Goal: Task Accomplishment & Management: Manage account settings

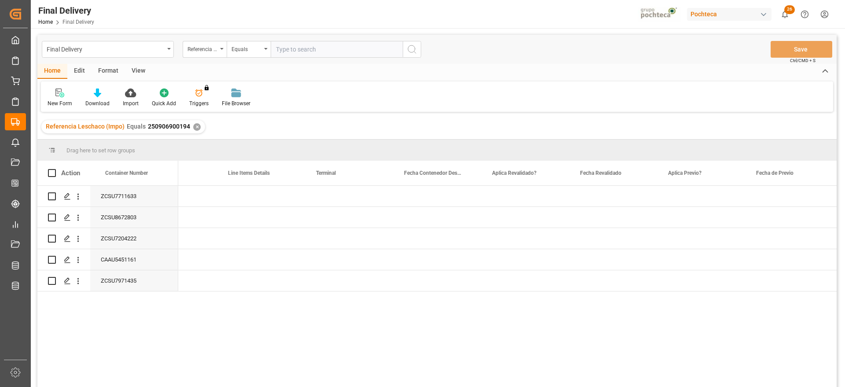
scroll to position [0, 841]
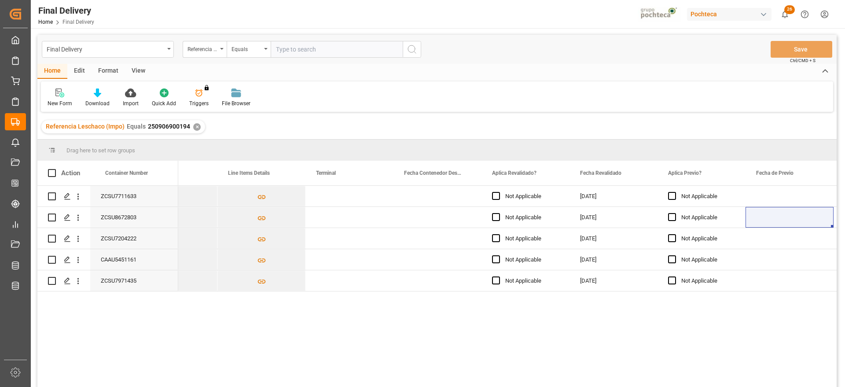
click at [194, 127] on div "✕" at bounding box center [196, 126] width 7 height 7
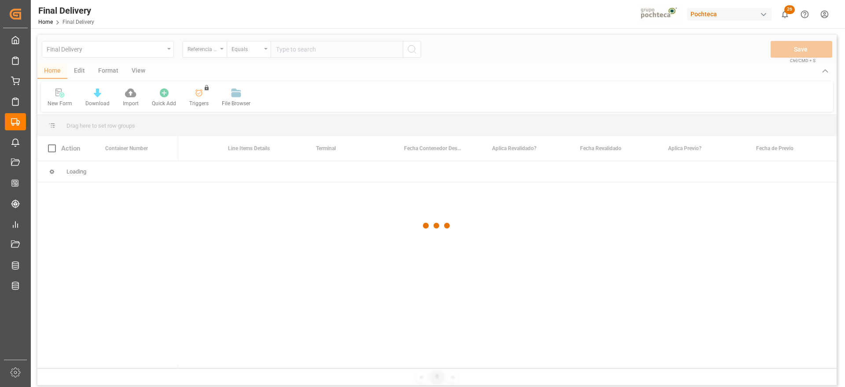
click at [289, 51] on div at bounding box center [436, 225] width 799 height 381
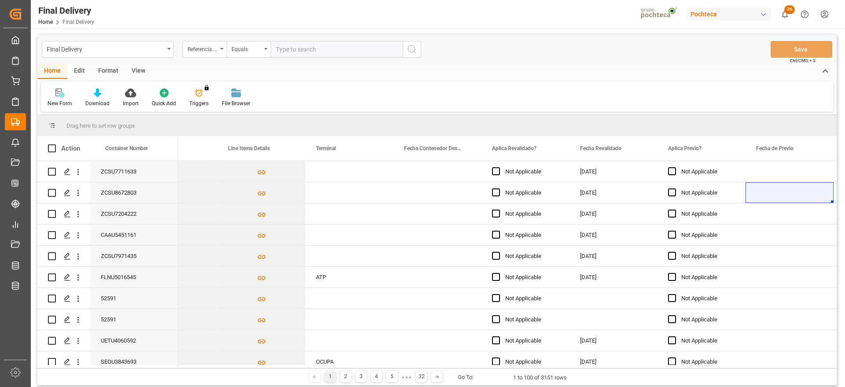
click at [292, 50] on input "text" at bounding box center [337, 49] width 132 height 17
paste input "250906900013"
type input "250906900013"
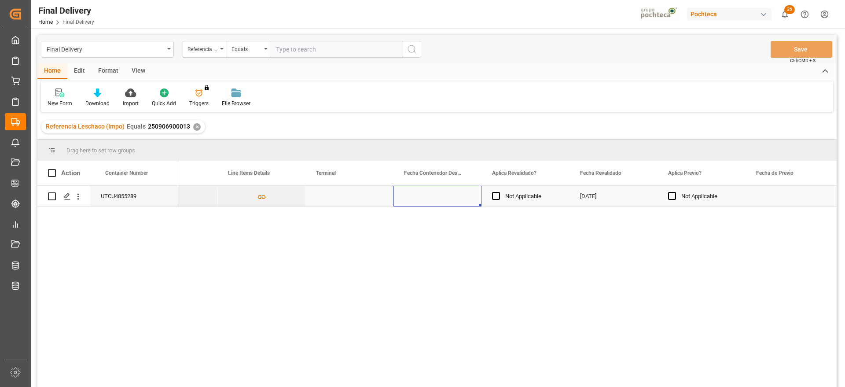
click at [399, 192] on div "Press SPACE to select this row." at bounding box center [437, 196] width 88 height 21
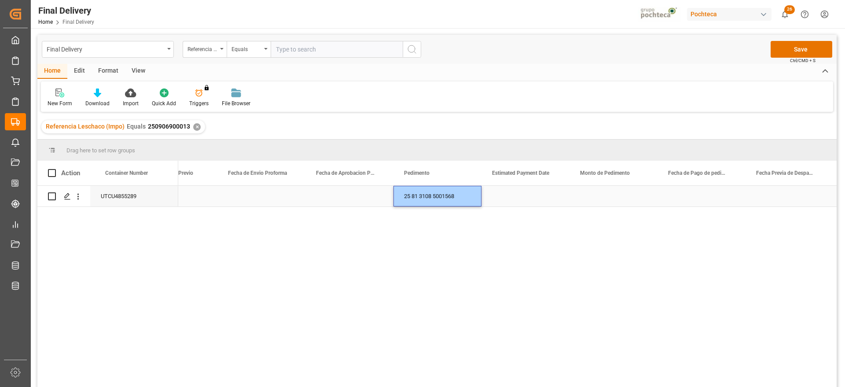
click at [351, 200] on div "Press SPACE to select this row." at bounding box center [349, 196] width 88 height 21
click at [274, 199] on div "Press SPACE to select this row." at bounding box center [261, 196] width 88 height 21
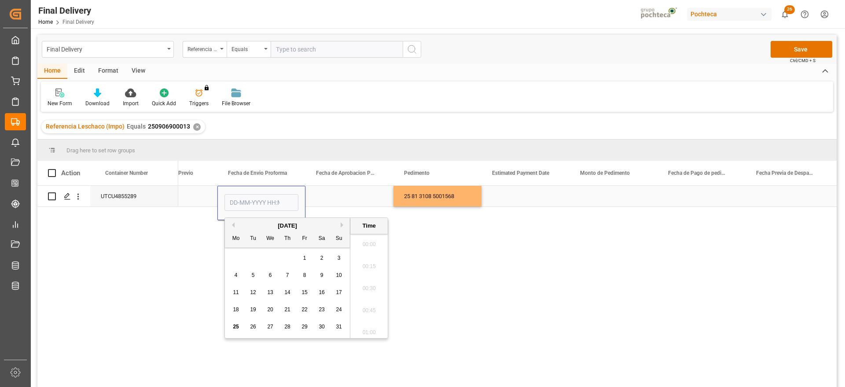
scroll to position [1191, 0]
click at [305, 308] on span "22" at bounding box center [304, 309] width 6 height 6
type input "[DATE] 00:00"
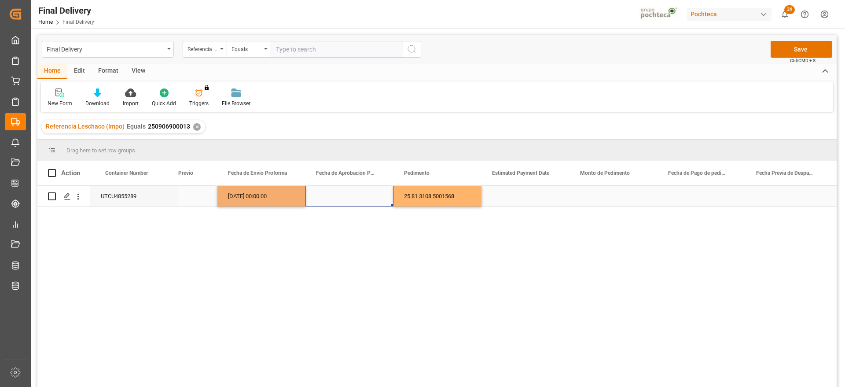
click at [327, 198] on div "Press SPACE to select this row." at bounding box center [349, 196] width 88 height 21
click at [273, 195] on div "[DATE] 00:00:00" at bounding box center [261, 196] width 88 height 21
click at [349, 199] on div "Press SPACE to select this row." at bounding box center [349, 196] width 88 height 21
click at [270, 201] on div "[DATE] 00:00:00" at bounding box center [261, 196] width 88 height 21
click at [271, 201] on div "[DATE] 00:00:00" at bounding box center [261, 196] width 88 height 21
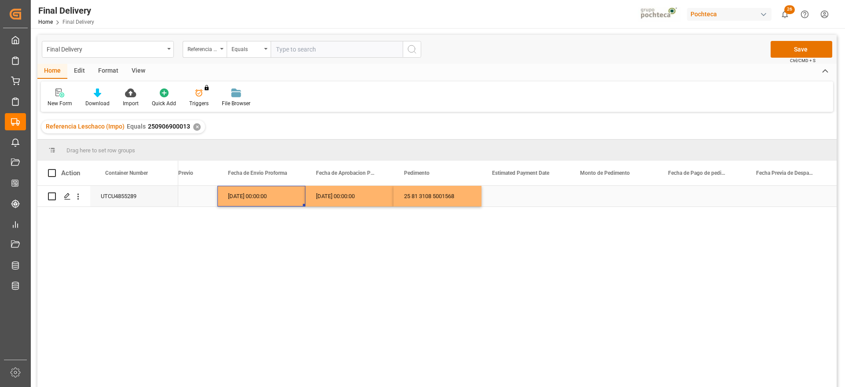
click at [271, 201] on div "[DATE] 00:00:00" at bounding box center [261, 196] width 88 height 21
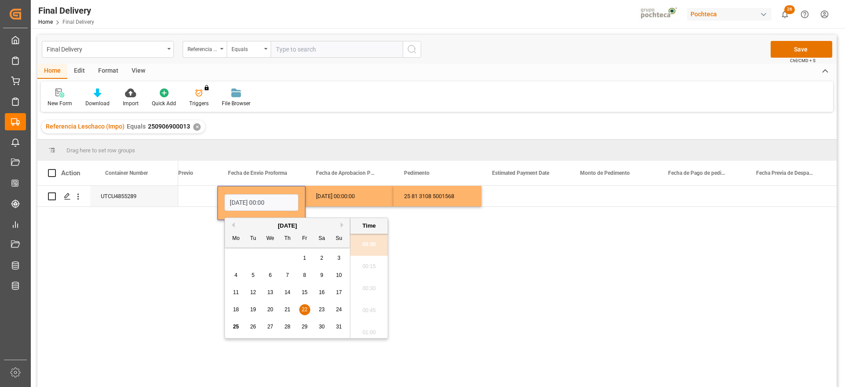
click at [233, 223] on button "Previous Month" at bounding box center [231, 224] width 5 height 5
click at [250, 307] on span "22" at bounding box center [253, 309] width 6 height 6
type input "[DATE] 00:00"
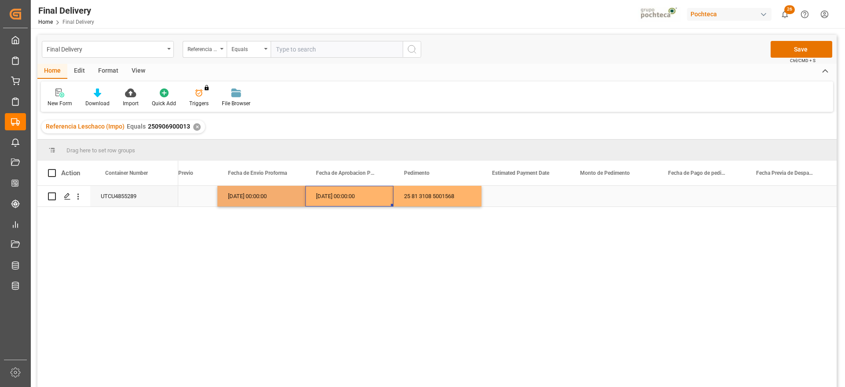
click at [320, 195] on div "[DATE] 00:00:00" at bounding box center [349, 196] width 88 height 21
click at [275, 195] on div "[DATE] 00:00:00" at bounding box center [261, 196] width 88 height 21
click at [345, 200] on div "[DATE] 00:00:00" at bounding box center [349, 196] width 88 height 21
click at [509, 194] on div "Press SPACE to select this row." at bounding box center [525, 196] width 88 height 21
click at [604, 197] on div "Press SPACE to select this row." at bounding box center [613, 196] width 88 height 21
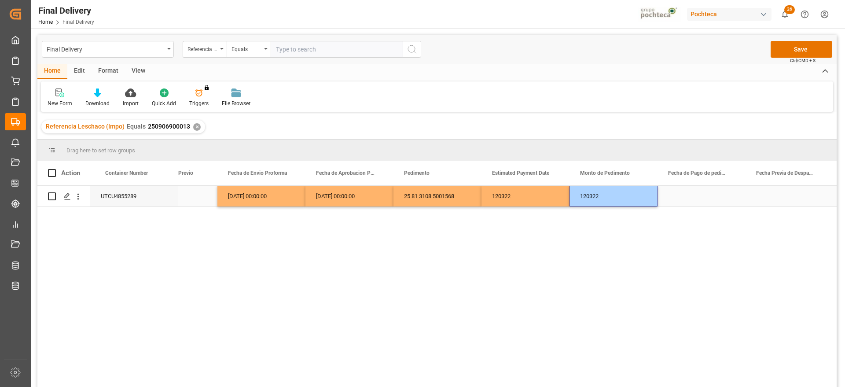
click at [524, 198] on div "120322" at bounding box center [525, 196] width 88 height 21
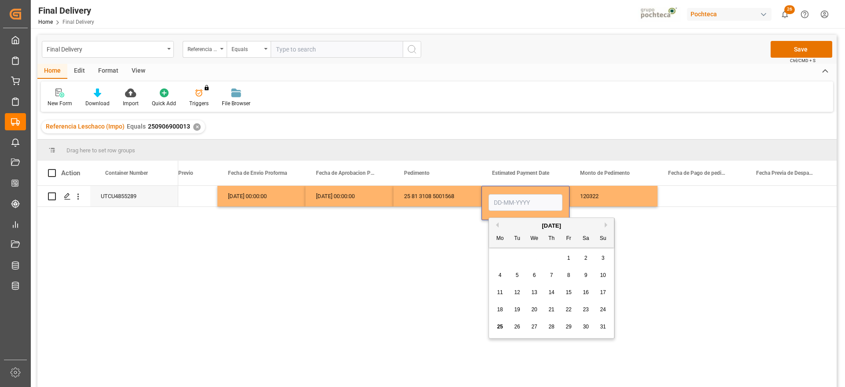
click at [496, 327] on div "25" at bounding box center [499, 327] width 11 height 11
type input "[DATE]"
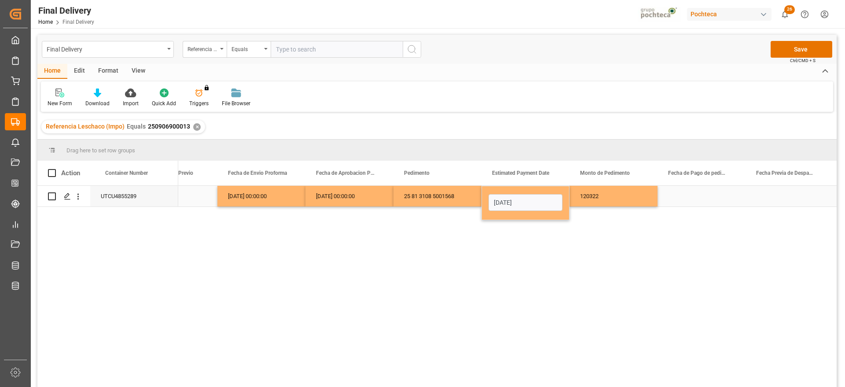
drag, startPoint x: 602, startPoint y: 195, endPoint x: 526, endPoint y: 196, distance: 75.7
click at [595, 194] on div "120322" at bounding box center [613, 196] width 88 height 21
click at [526, 196] on div "[DATE]" at bounding box center [525, 196] width 88 height 21
click at [714, 200] on div "Press SPACE to select this row." at bounding box center [701, 196] width 88 height 21
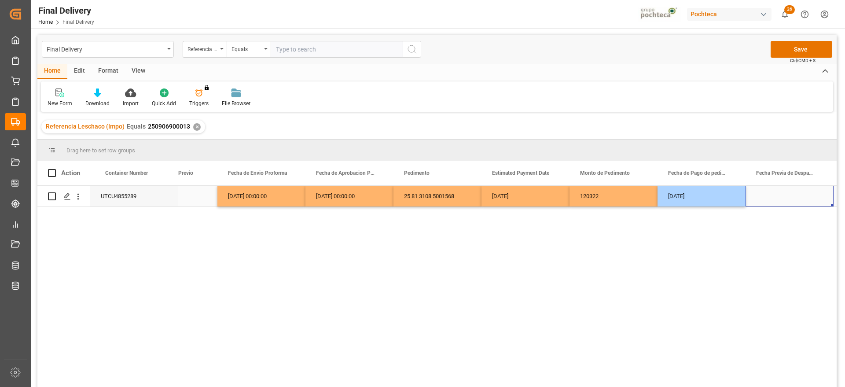
click at [767, 202] on div "Press SPACE to select this row." at bounding box center [789, 196] width 88 height 21
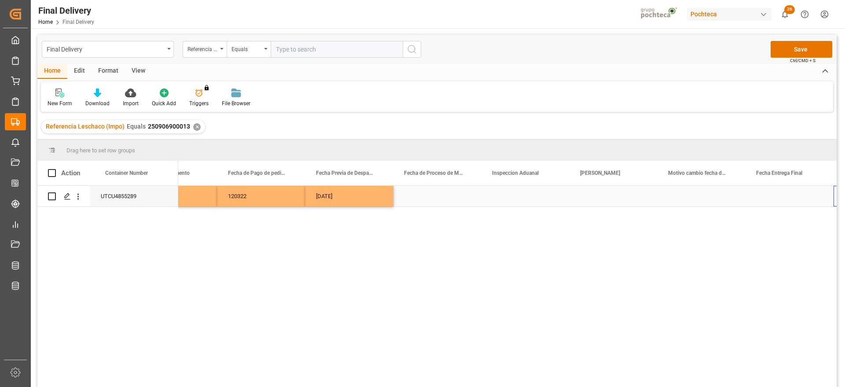
scroll to position [0, 1985]
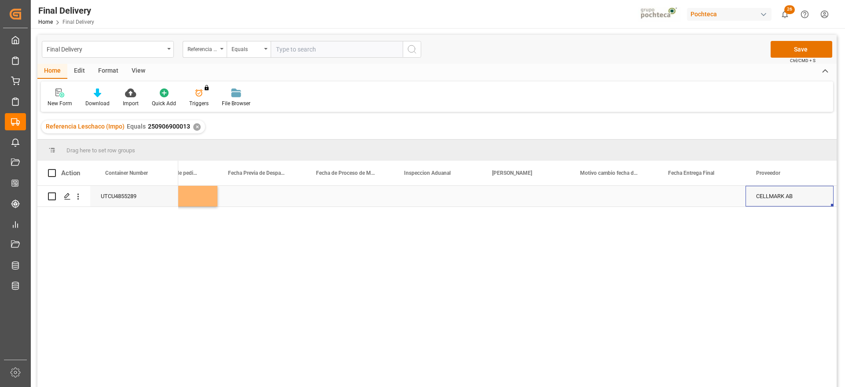
click at [535, 197] on div "Press SPACE to select this row." at bounding box center [525, 196] width 88 height 21
click at [198, 195] on div "[DATE]" at bounding box center [173, 196] width 88 height 21
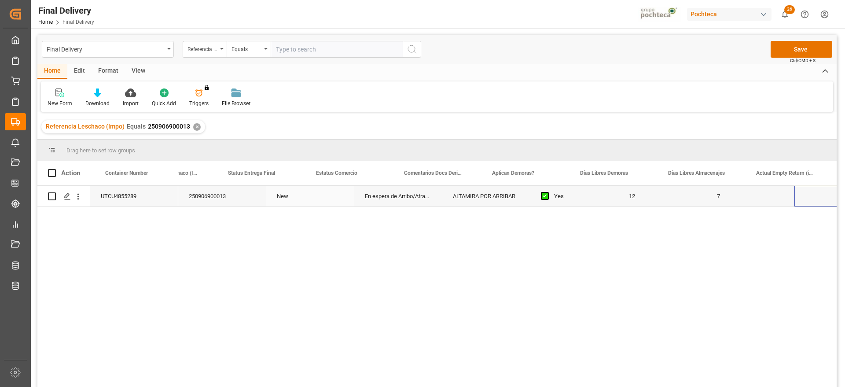
scroll to position [0, 49]
click at [614, 200] on div "Press SPACE to select this row." at bounding box center [613, 196] width 88 height 21
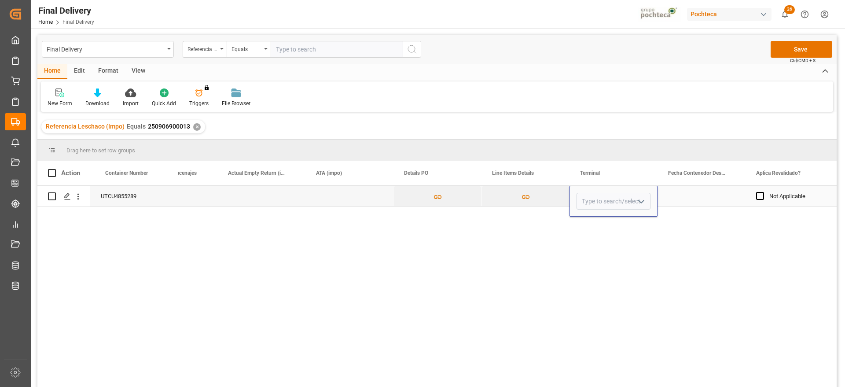
click at [614, 200] on input "Press SPACE to select this row." at bounding box center [613, 201] width 74 height 17
click at [603, 226] on div "ATP" at bounding box center [613, 226] width 73 height 31
type input "ATP"
click at [697, 194] on div "Press SPACE to select this row." at bounding box center [701, 196] width 88 height 21
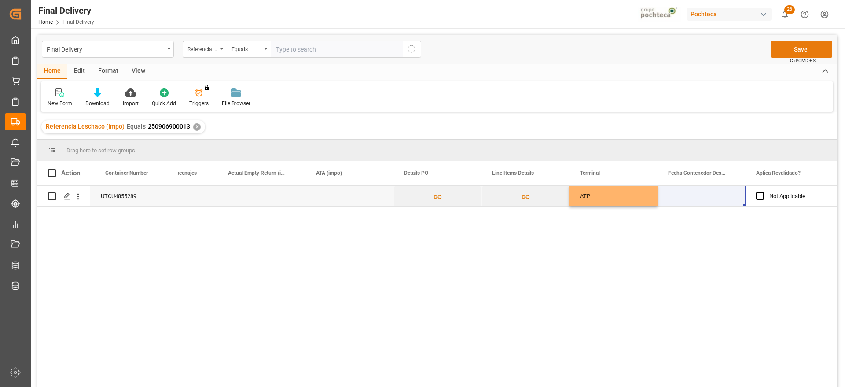
click at [795, 50] on button "Save" at bounding box center [801, 49] width 62 height 17
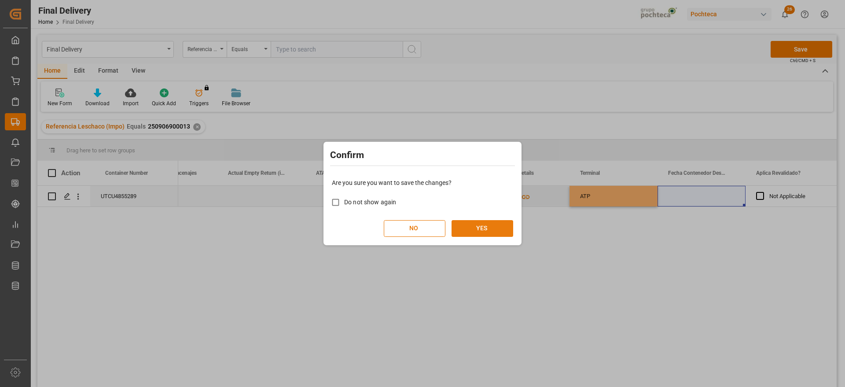
click at [472, 229] on button "YES" at bounding box center [482, 228] width 62 height 17
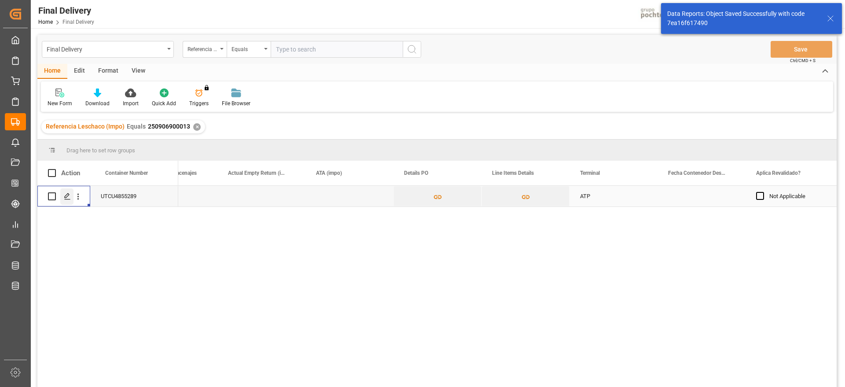
click at [66, 193] on icon "Press SPACE to select this row." at bounding box center [67, 196] width 7 height 7
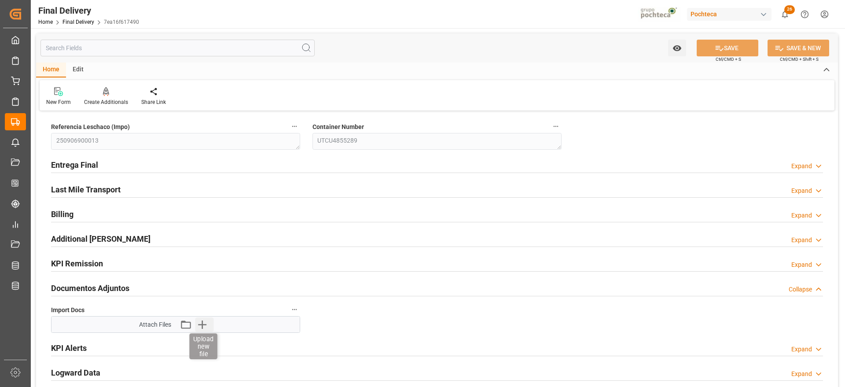
click at [200, 322] on icon "button" at bounding box center [202, 324] width 14 height 14
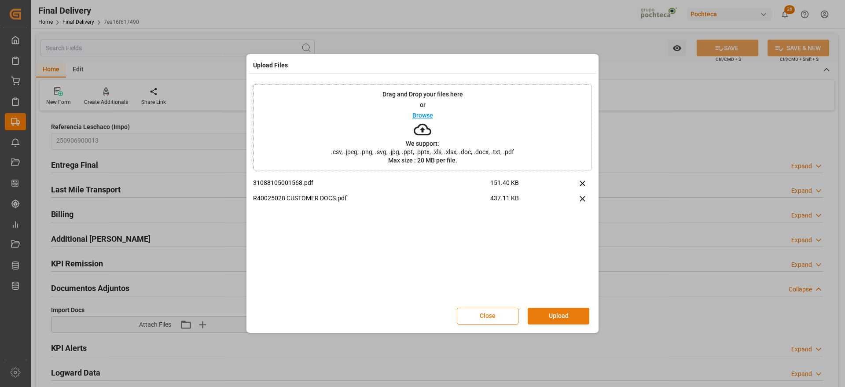
click at [572, 315] on button "Upload" at bounding box center [558, 316] width 62 height 17
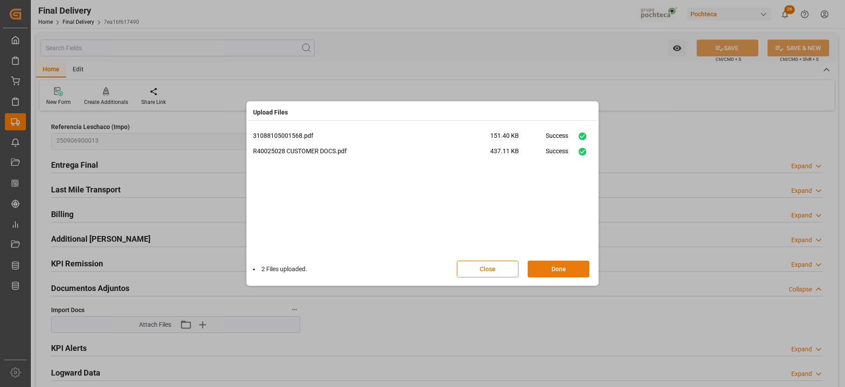
click at [557, 268] on button "Done" at bounding box center [558, 268] width 62 height 17
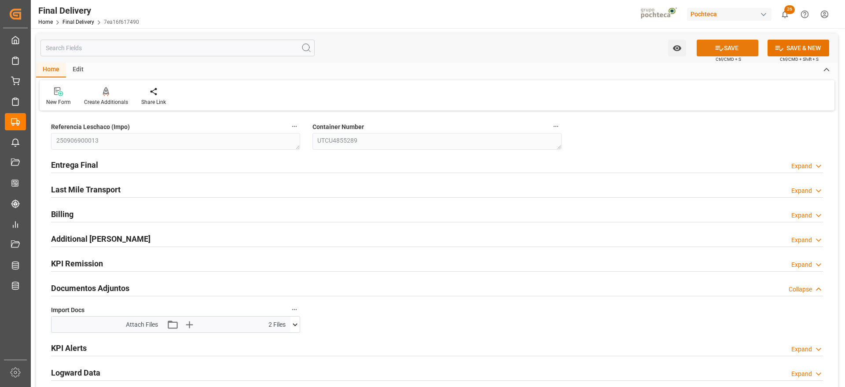
click at [740, 40] on button "SAVE" at bounding box center [727, 48] width 62 height 17
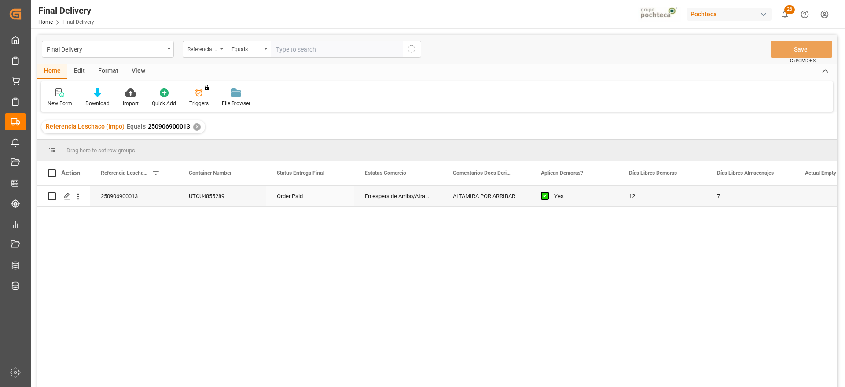
click at [300, 195] on div "Order Paid" at bounding box center [310, 196] width 88 height 21
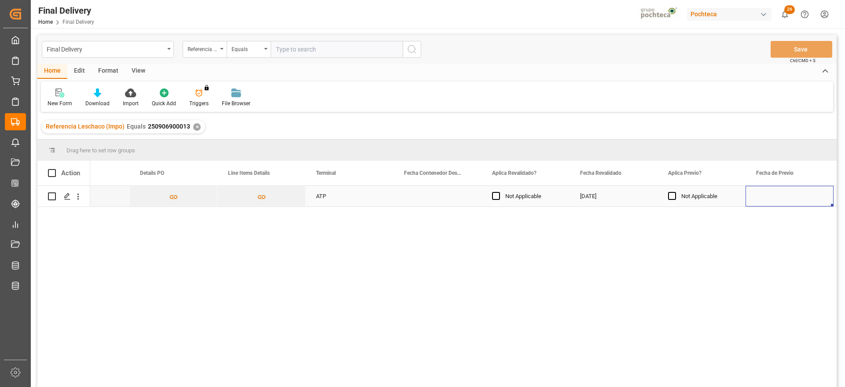
scroll to position [0, 929]
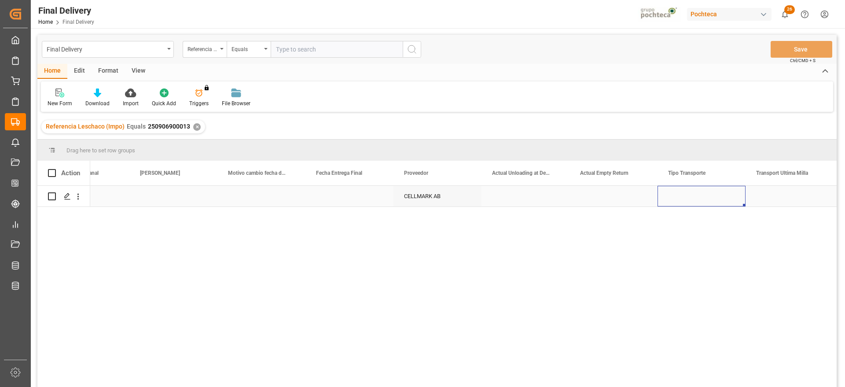
click at [715, 188] on div "Press SPACE to select this row." at bounding box center [701, 196] width 88 height 21
click at [715, 195] on div "Press SPACE to select this row." at bounding box center [701, 196] width 88 height 21
click at [731, 198] on button "Select" at bounding box center [701, 201] width 74 height 17
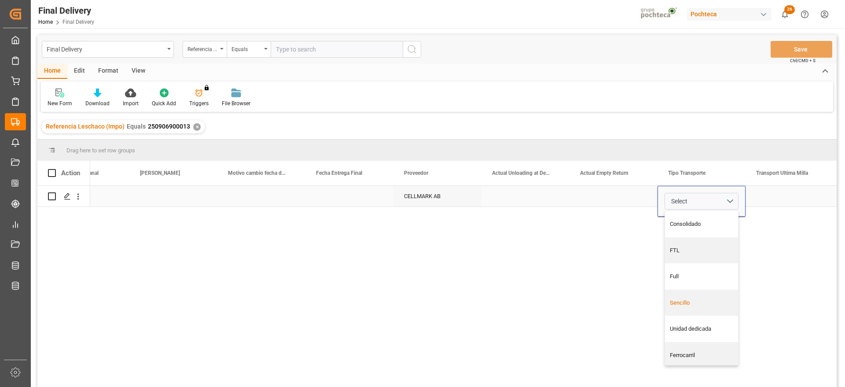
click at [707, 302] on div "Sencillo" at bounding box center [702, 302] width 64 height 9
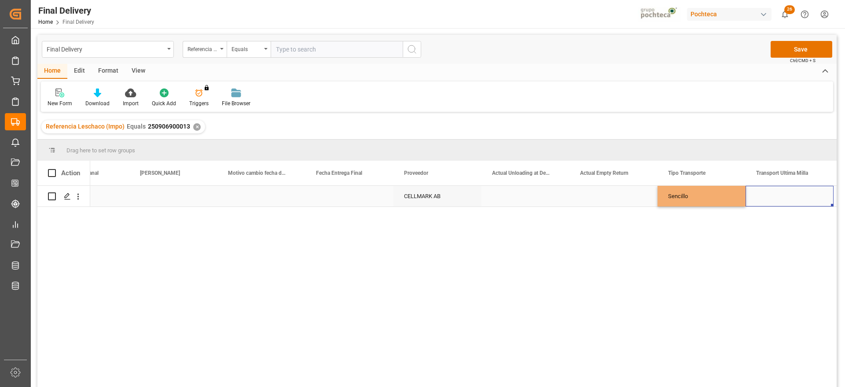
click at [791, 190] on div "Press SPACE to select this row." at bounding box center [789, 196] width 88 height 21
click at [812, 197] on button "Select" at bounding box center [789, 201] width 74 height 17
click at [778, 224] on div "Leschaco" at bounding box center [790, 224] width 64 height 9
click at [724, 193] on div "Sencillo" at bounding box center [701, 196] width 88 height 21
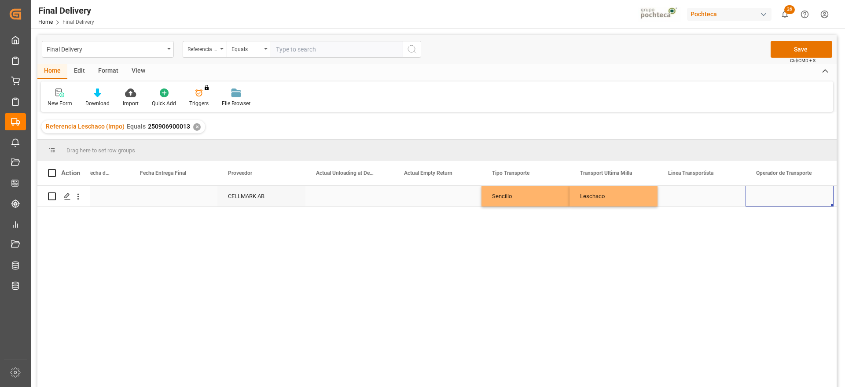
click at [711, 197] on div "Press SPACE to select this row." at bounding box center [701, 196] width 88 height 21
click at [798, 51] on button "Save" at bounding box center [801, 49] width 62 height 17
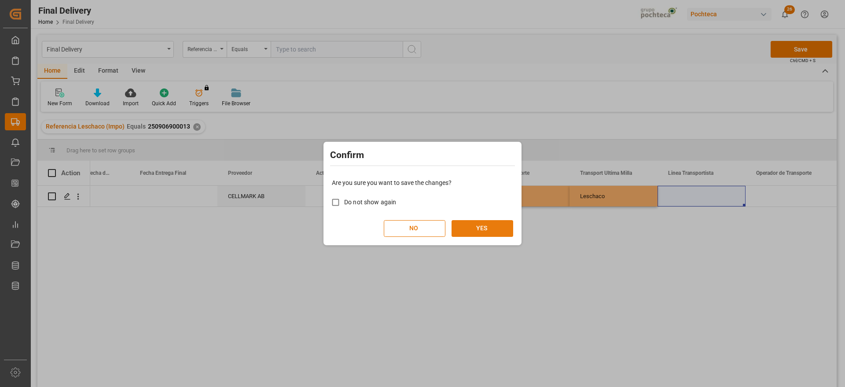
click at [469, 222] on button "YES" at bounding box center [482, 228] width 62 height 17
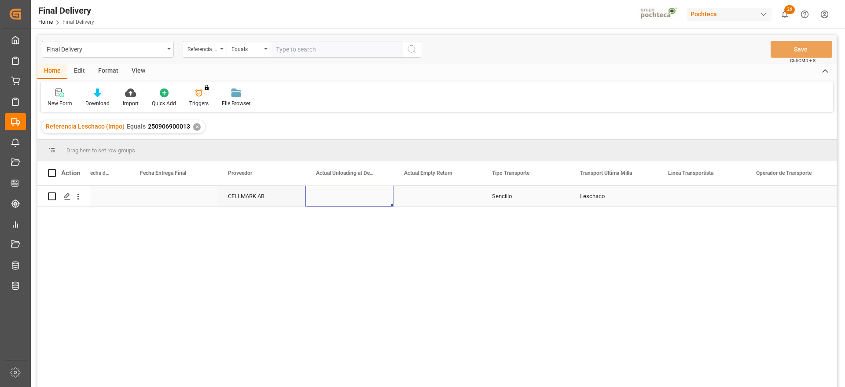
click at [386, 196] on div "Press SPACE to select this row." at bounding box center [349, 196] width 88 height 21
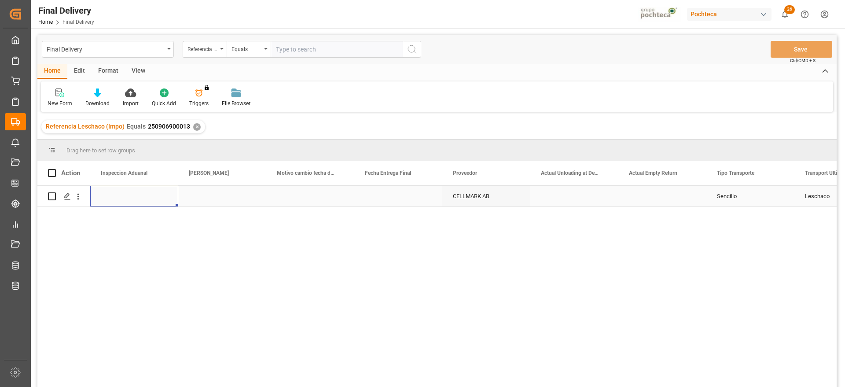
click at [219, 200] on div "Press SPACE to select this row." at bounding box center [222, 196] width 88 height 21
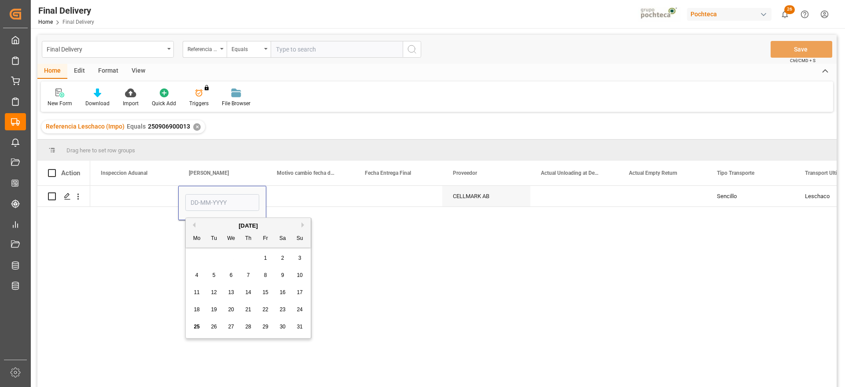
click at [249, 326] on span "28" at bounding box center [248, 326] width 6 height 6
type input "[DATE]"
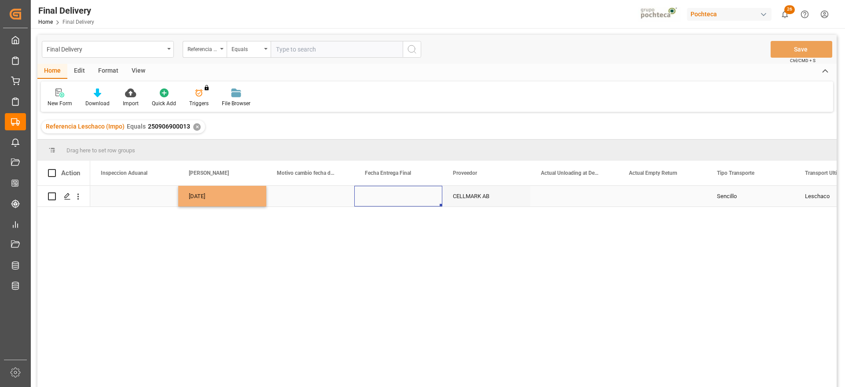
click at [387, 191] on div "Press SPACE to select this row." at bounding box center [398, 196] width 88 height 21
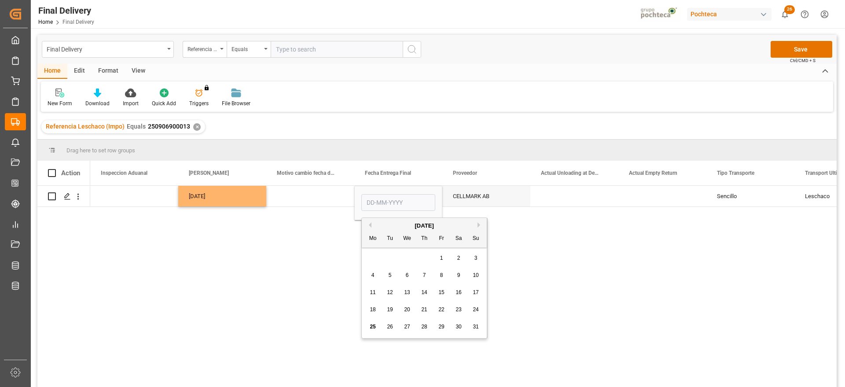
click at [442, 328] on span "29" at bounding box center [441, 326] width 6 height 6
type input "[DATE]"
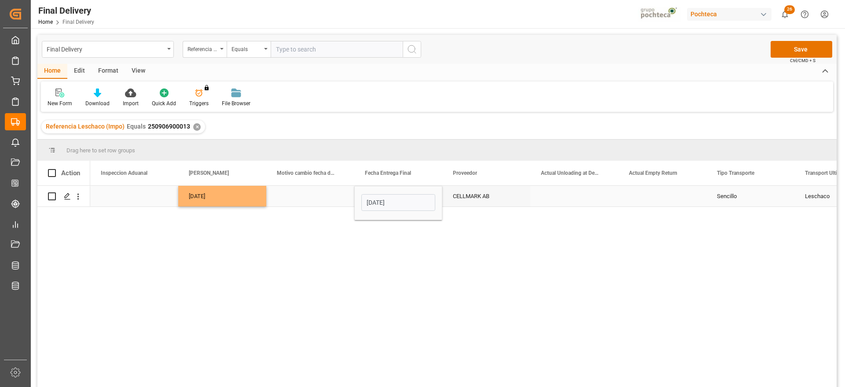
click at [304, 196] on div "Press SPACE to select this row." at bounding box center [310, 196] width 88 height 21
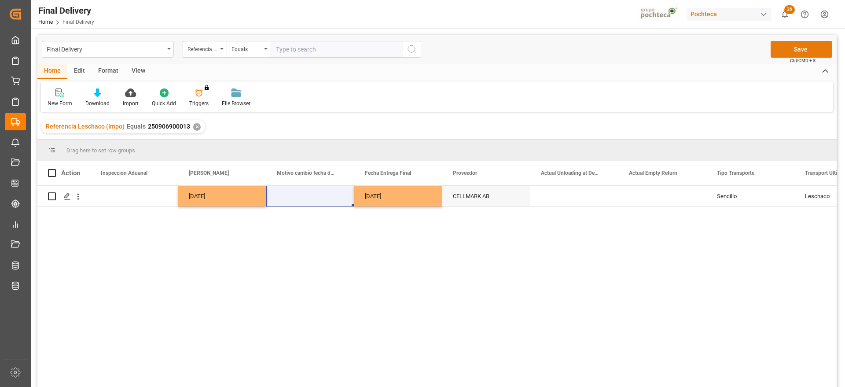
click at [798, 42] on button "Save" at bounding box center [801, 49] width 62 height 17
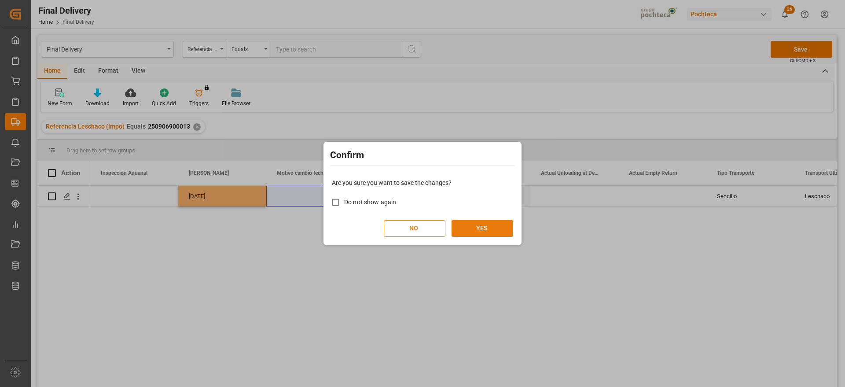
click at [498, 231] on button "YES" at bounding box center [482, 228] width 62 height 17
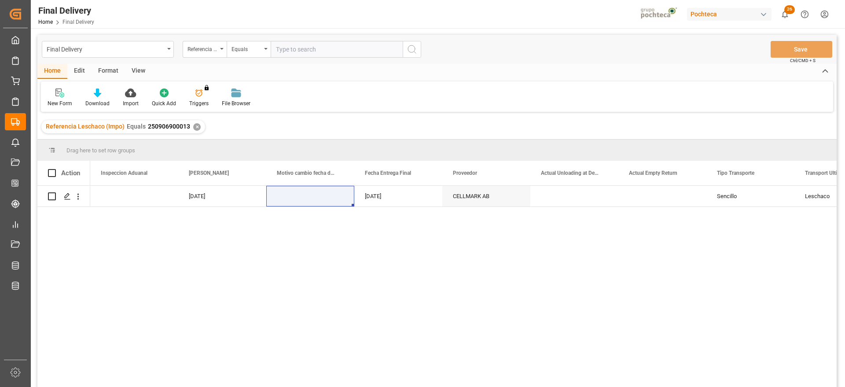
click at [194, 125] on div "✕" at bounding box center [196, 126] width 7 height 7
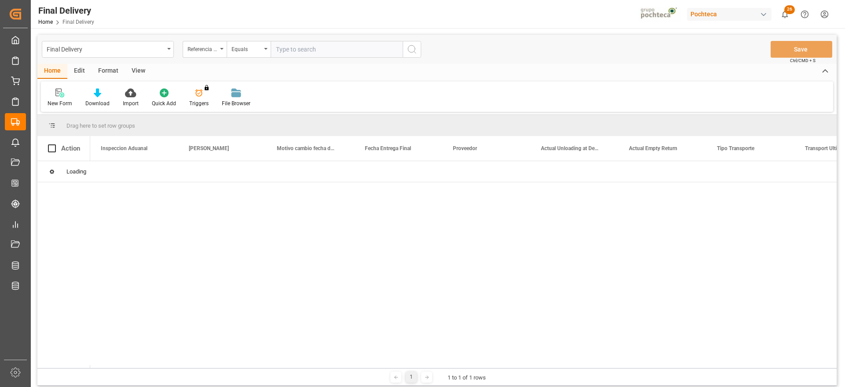
click at [321, 50] on input "text" at bounding box center [337, 49] width 132 height 17
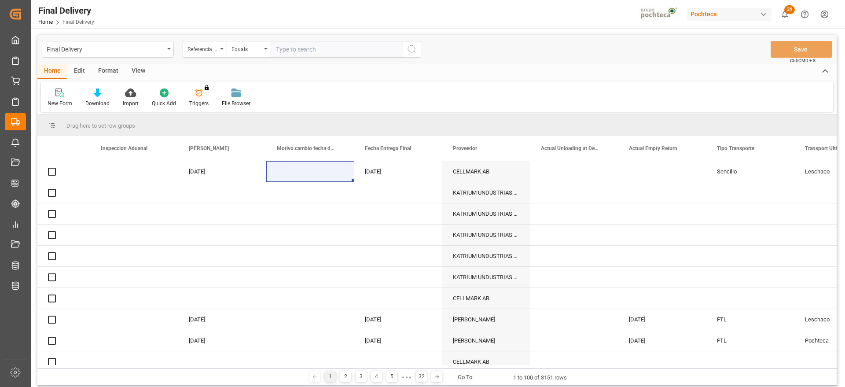
paste input "250906900028"
type input "250906900028"
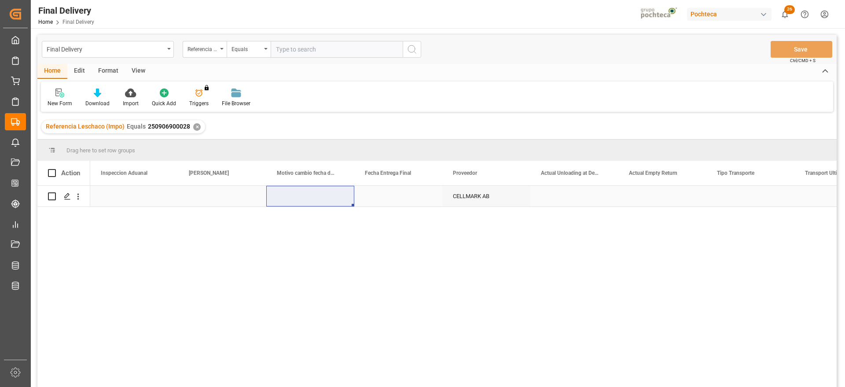
click at [363, 203] on div "Press SPACE to select this row." at bounding box center [398, 196] width 88 height 21
click at [225, 195] on div "Press SPACE to select this row." at bounding box center [222, 196] width 88 height 21
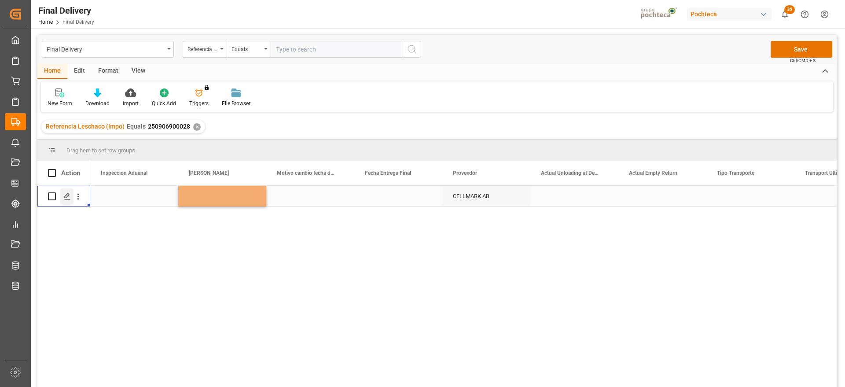
click at [62, 196] on div "Press SPACE to select this row." at bounding box center [66, 196] width 13 height 16
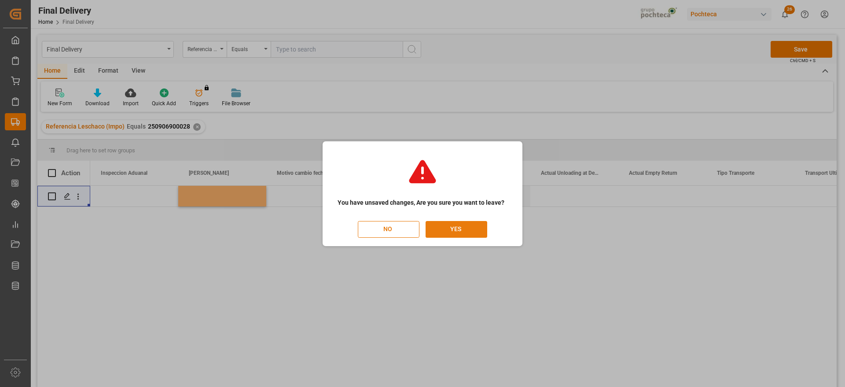
click at [461, 230] on button "YES" at bounding box center [456, 229] width 62 height 17
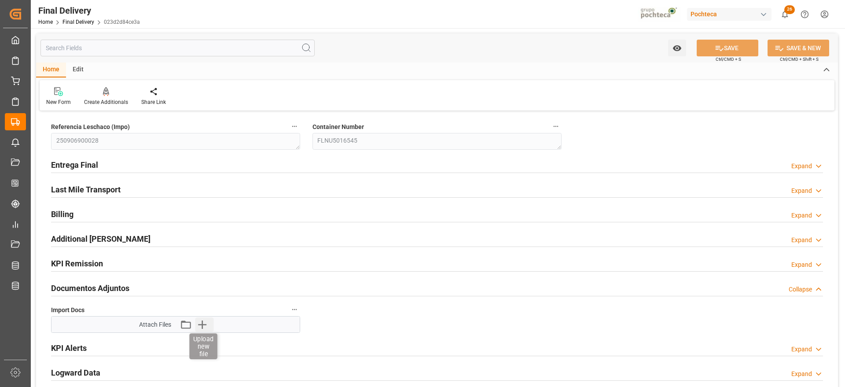
click at [206, 324] on icon "button" at bounding box center [202, 324] width 8 height 8
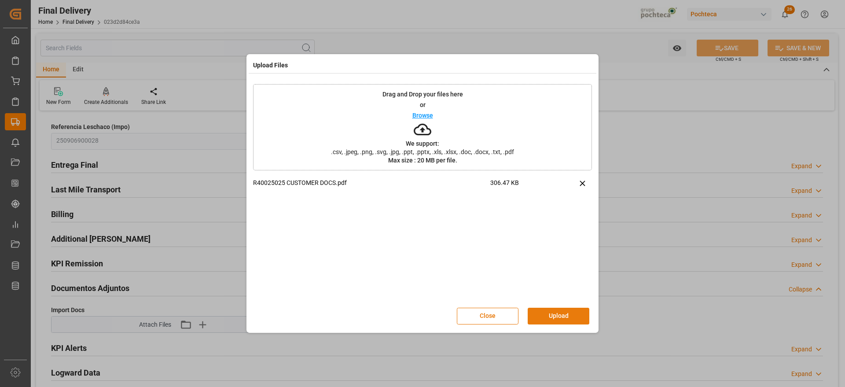
click at [568, 315] on button "Upload" at bounding box center [558, 316] width 62 height 17
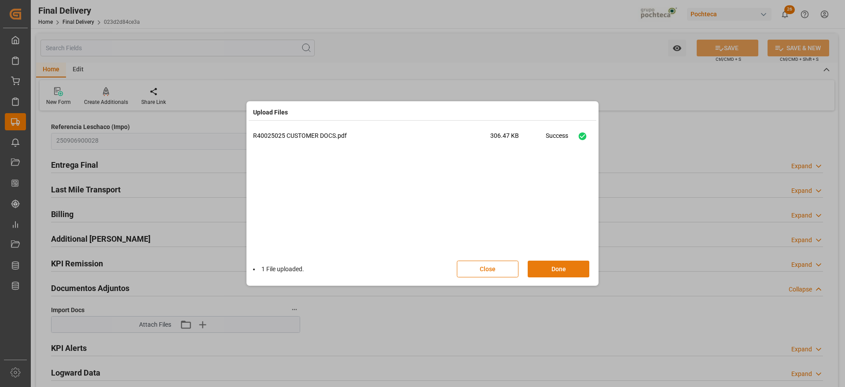
click at [569, 269] on button "Done" at bounding box center [558, 268] width 62 height 17
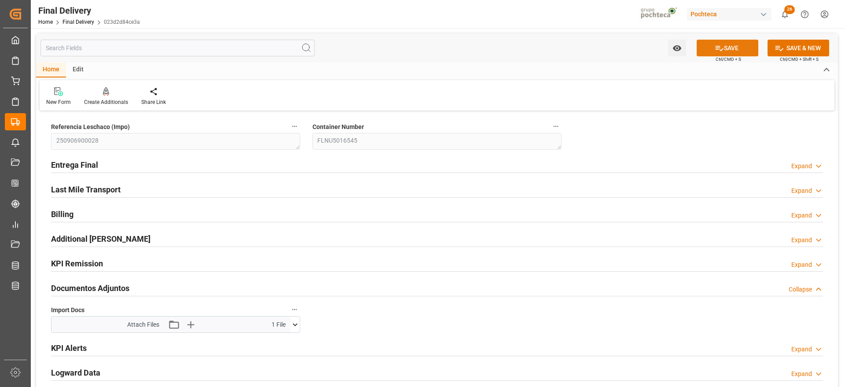
click at [732, 51] on button "SAVE" at bounding box center [727, 48] width 62 height 17
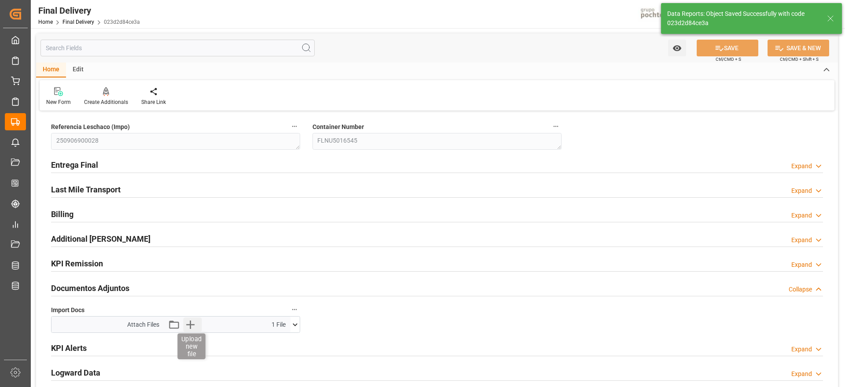
click at [195, 326] on icon "button" at bounding box center [190, 324] width 14 height 14
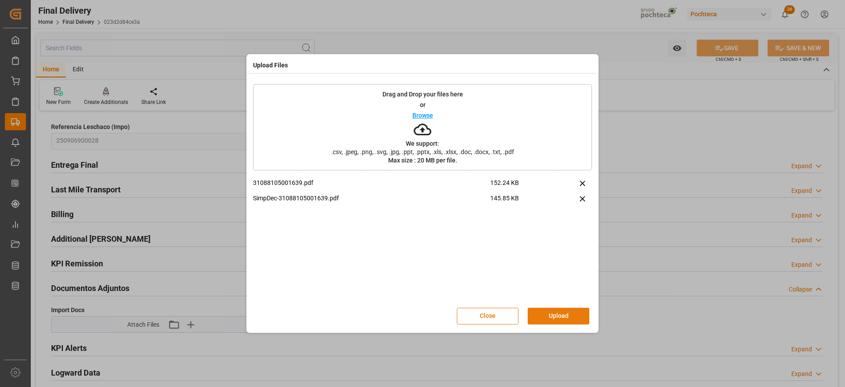
click at [565, 318] on button "Upload" at bounding box center [558, 316] width 62 height 17
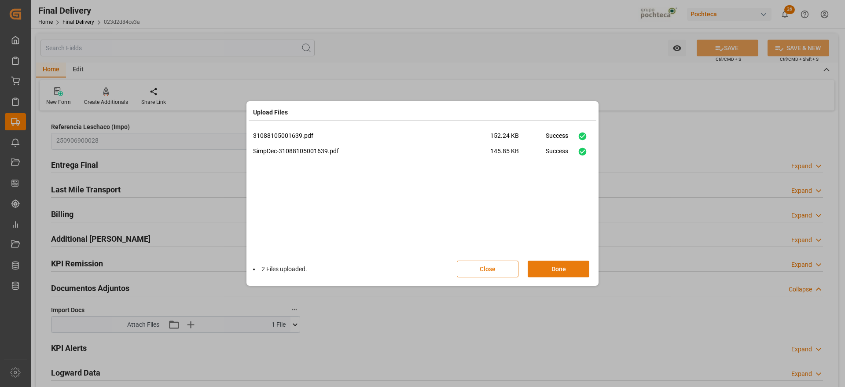
click at [575, 273] on button "Done" at bounding box center [558, 268] width 62 height 17
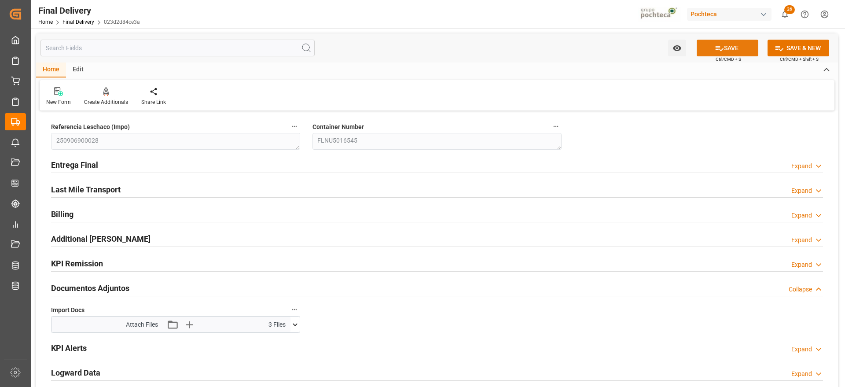
click at [732, 44] on button "SAVE" at bounding box center [727, 48] width 62 height 17
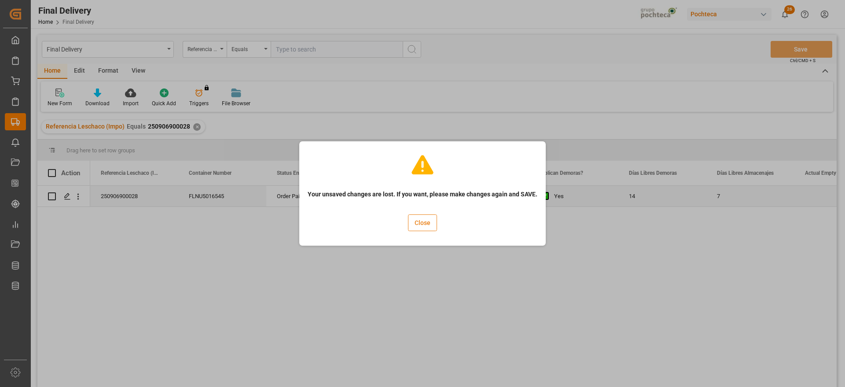
click at [427, 224] on button "Close" at bounding box center [422, 222] width 29 height 17
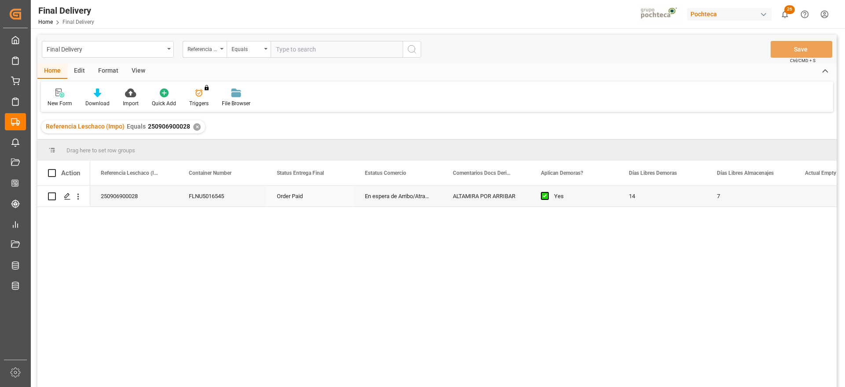
click at [663, 204] on div "14" at bounding box center [662, 196] width 88 height 21
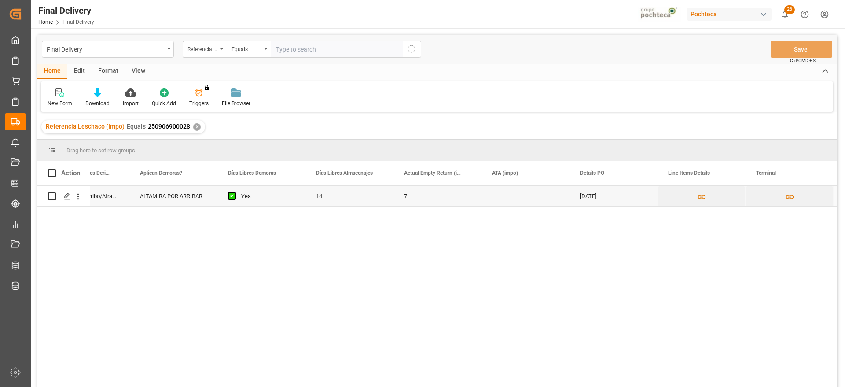
scroll to position [0, 401]
click at [634, 198] on div "Press SPACE to select this row." at bounding box center [613, 196] width 88 height 21
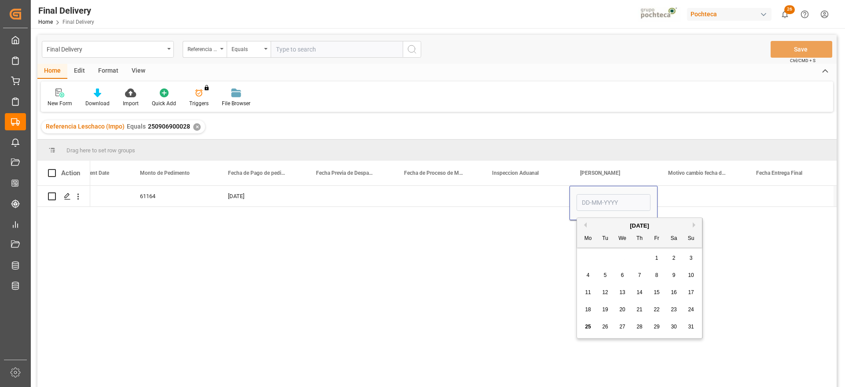
click at [623, 326] on span "27" at bounding box center [622, 326] width 6 height 6
type input "[DATE]"
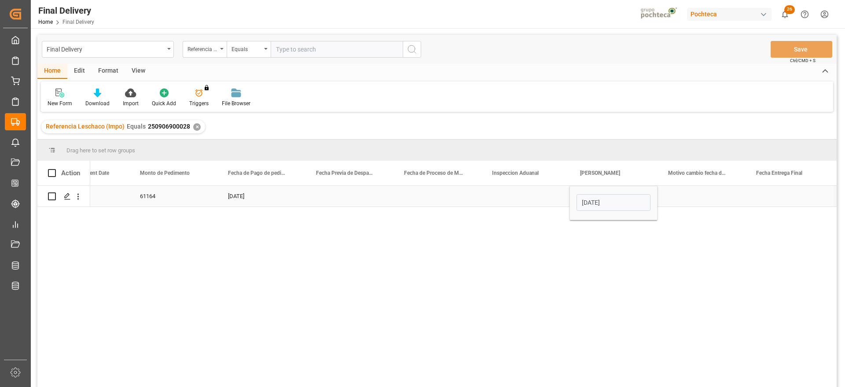
click at [773, 201] on div "Press SPACE to select this row." at bounding box center [789, 196] width 88 height 21
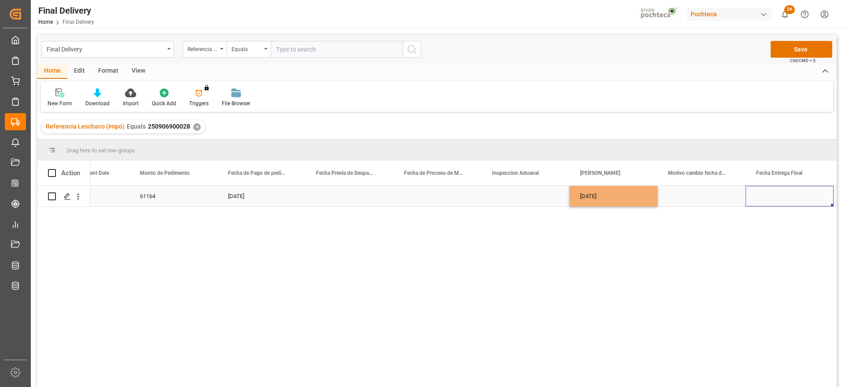
click at [773, 201] on div "Press SPACE to select this row." at bounding box center [789, 196] width 88 height 21
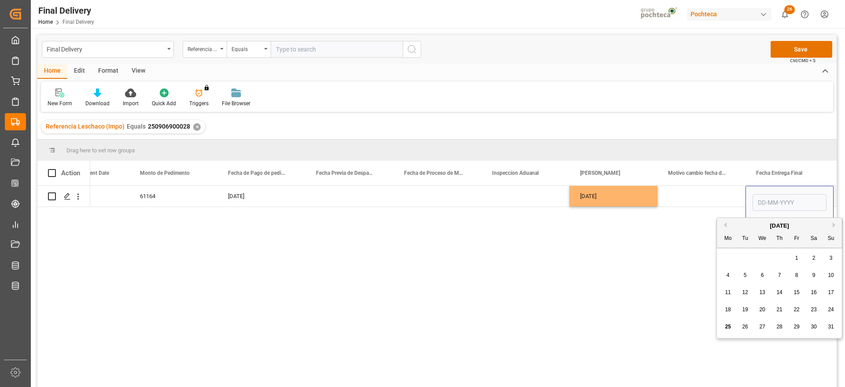
click at [780, 327] on span "28" at bounding box center [779, 326] width 6 height 6
type input "[DATE]"
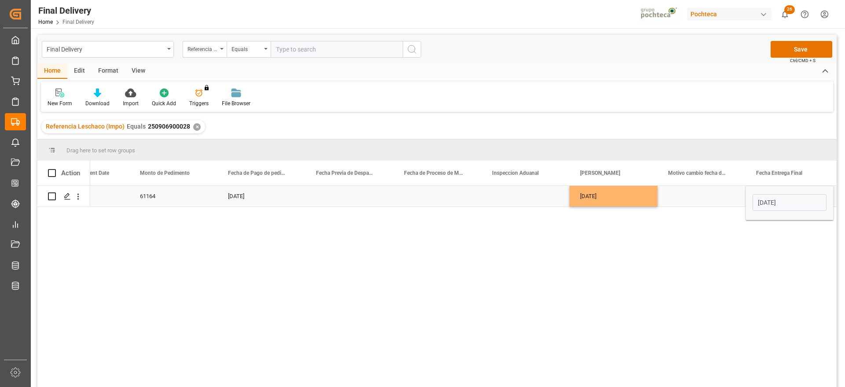
click at [718, 192] on div "Press SPACE to select this row." at bounding box center [701, 196] width 88 height 21
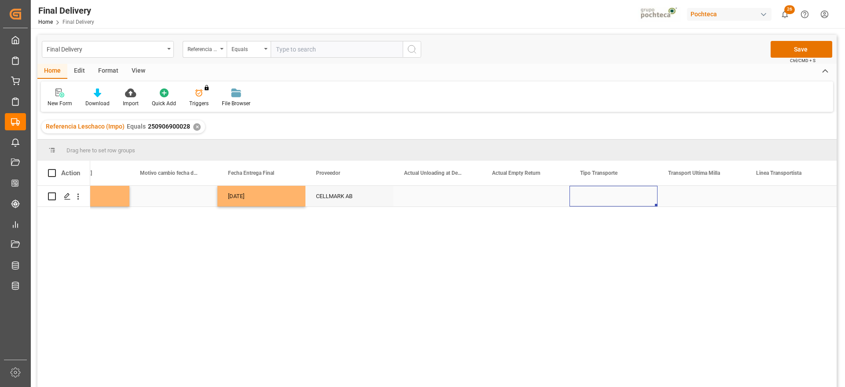
click at [597, 196] on div "Press SPACE to select this row." at bounding box center [613, 196] width 88 height 21
click at [645, 198] on button "Select" at bounding box center [613, 201] width 74 height 17
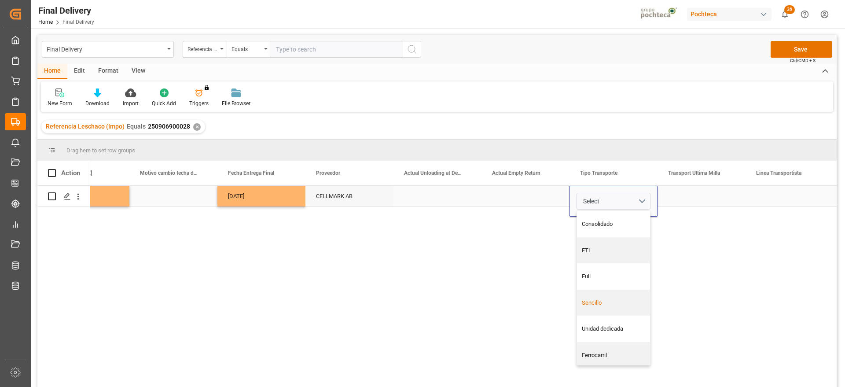
click at [625, 295] on div "Sencillo" at bounding box center [613, 302] width 73 height 26
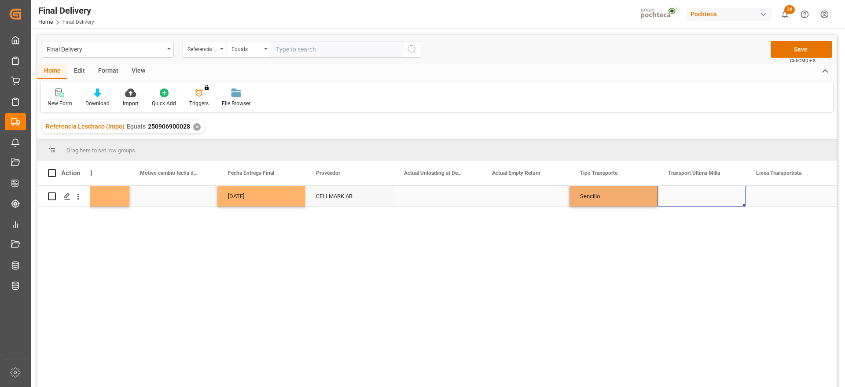
click at [709, 197] on div "Press SPACE to select this row." at bounding box center [701, 196] width 88 height 21
click at [727, 198] on button "Select" at bounding box center [701, 201] width 74 height 17
click at [707, 221] on div "Leschaco" at bounding box center [702, 224] width 64 height 9
click at [782, 195] on div "Press SPACE to select this row." at bounding box center [789, 196] width 88 height 21
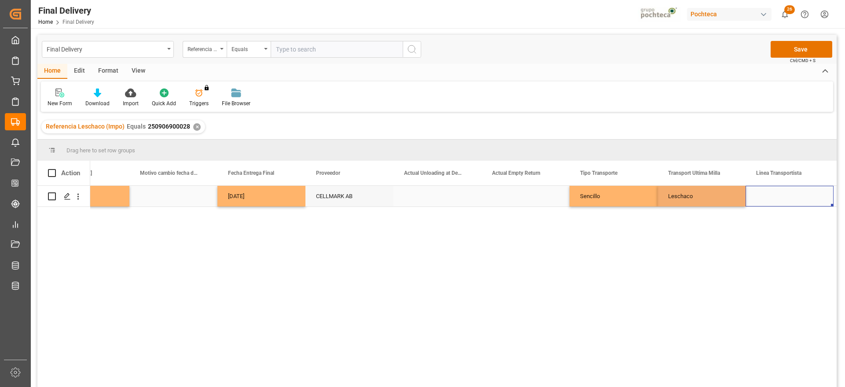
click at [782, 195] on div "Press SPACE to select this row." at bounding box center [789, 196] width 88 height 21
click at [815, 199] on icon "open menu" at bounding box center [817, 201] width 11 height 11
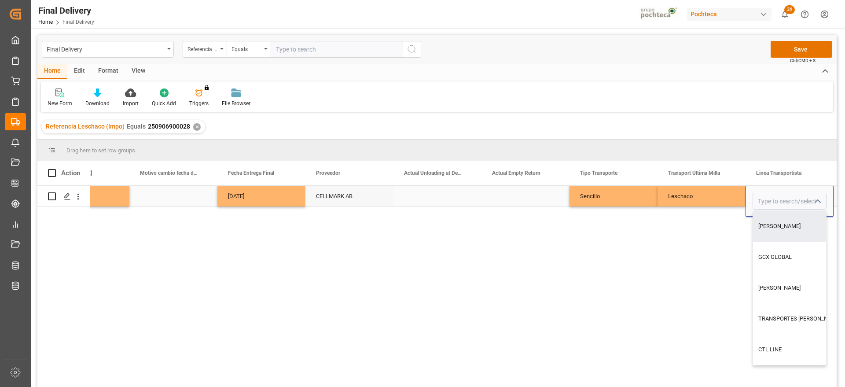
click at [699, 198] on div "Leschaco" at bounding box center [701, 196] width 88 height 21
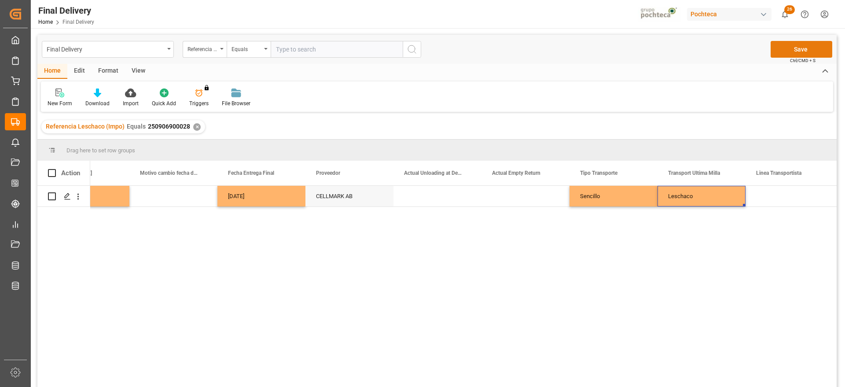
click at [798, 48] on button "Save" at bounding box center [801, 49] width 62 height 17
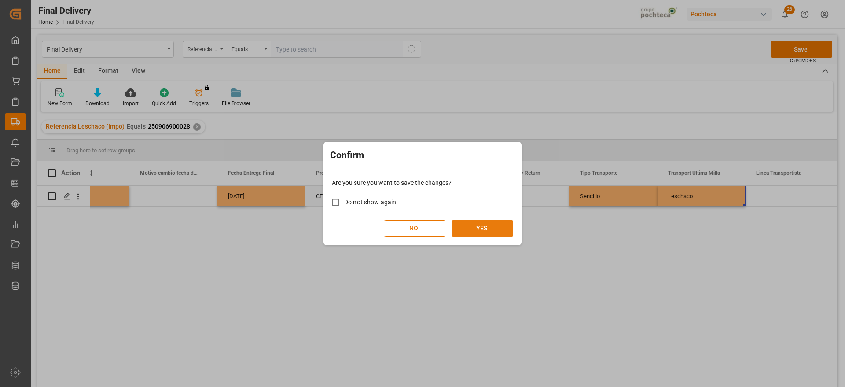
click at [472, 227] on button "YES" at bounding box center [482, 228] width 62 height 17
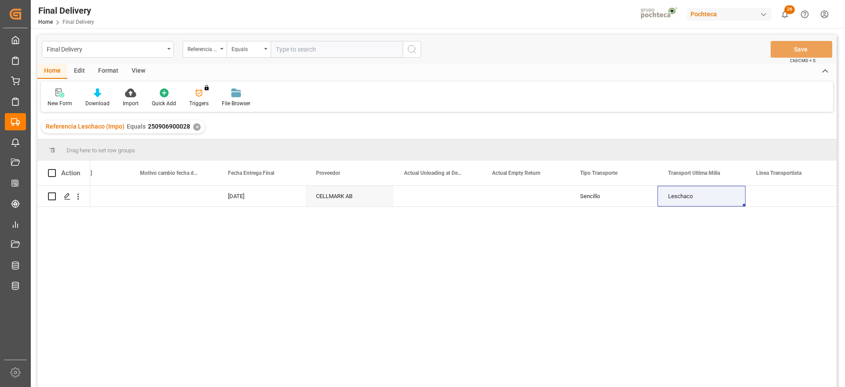
click at [194, 127] on div "✕" at bounding box center [196, 126] width 7 height 7
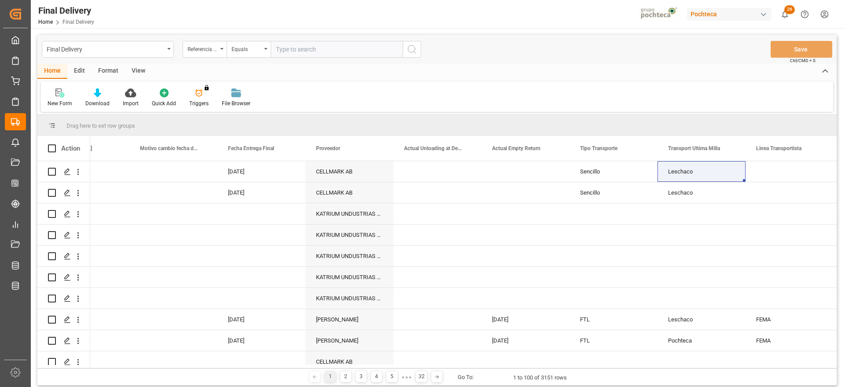
click at [304, 50] on input "text" at bounding box center [337, 49] width 132 height 17
paste input "250906900013"
type input "250906900013"
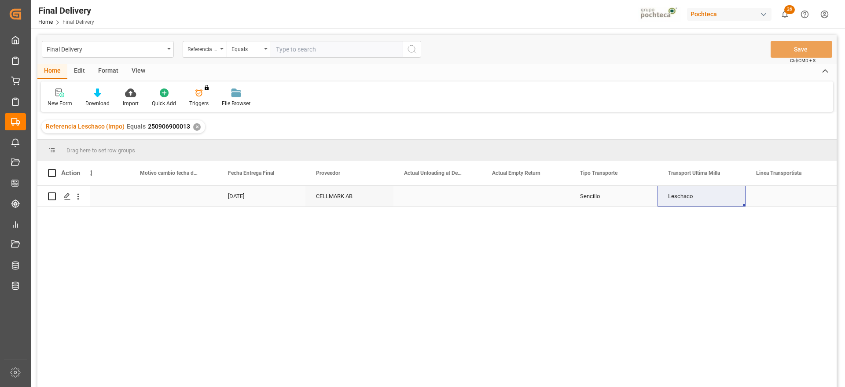
click at [255, 199] on div "[DATE]" at bounding box center [261, 196] width 88 height 21
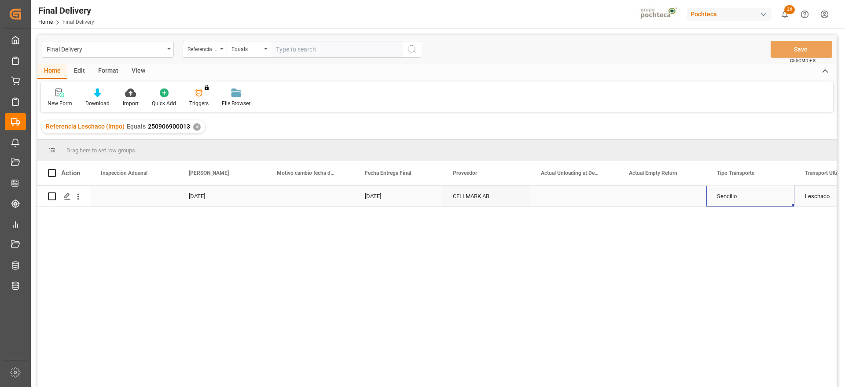
scroll to position [0, 2424]
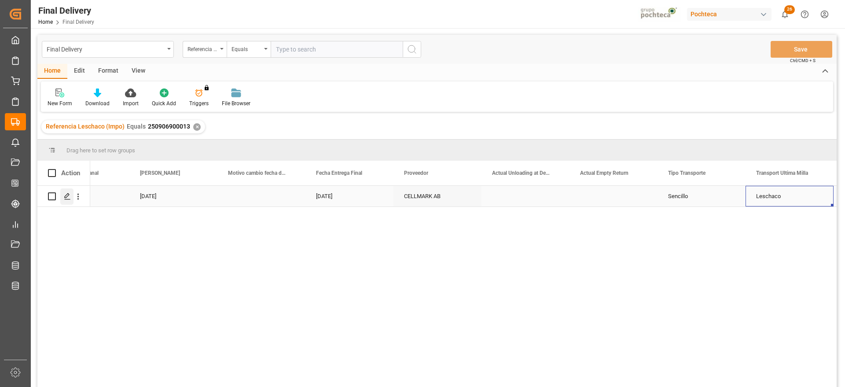
click at [65, 191] on div "Press SPACE to select this row." at bounding box center [66, 196] width 13 height 16
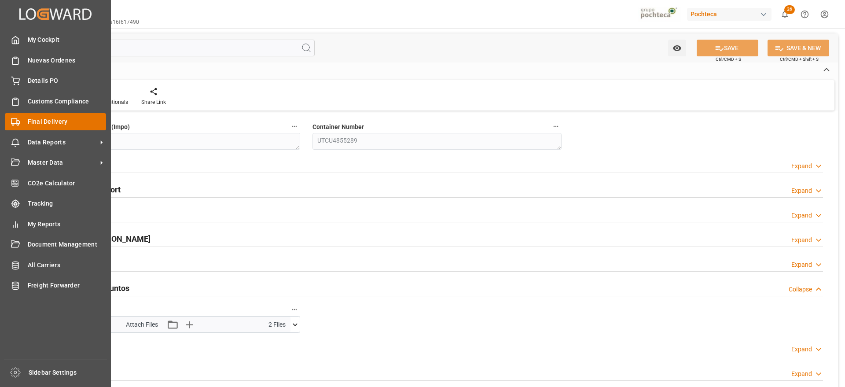
click at [23, 117] on div "Final Delivery Final Delivery" at bounding box center [55, 121] width 101 height 17
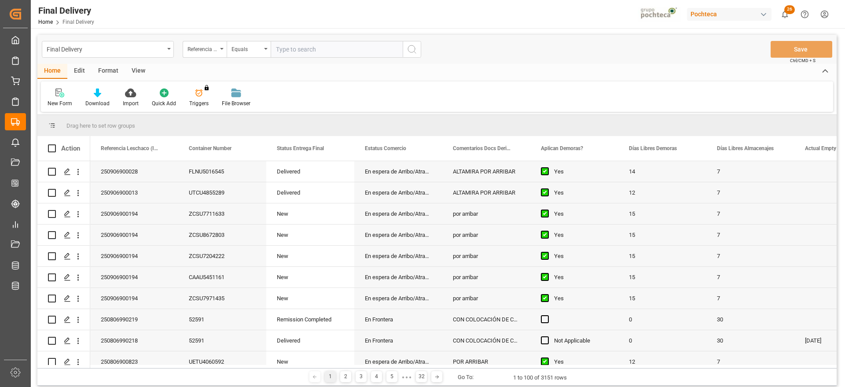
click at [319, 50] on input "text" at bounding box center [337, 49] width 132 height 17
paste input "250806900824"
type input "250806900824"
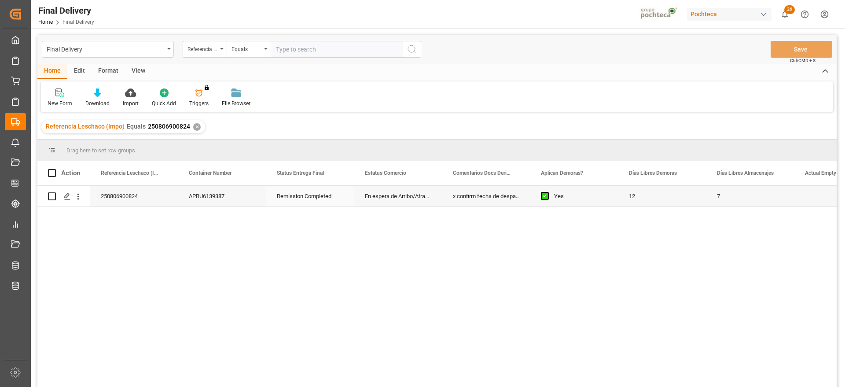
click at [179, 199] on div "APRU6139387" at bounding box center [222, 196] width 88 height 21
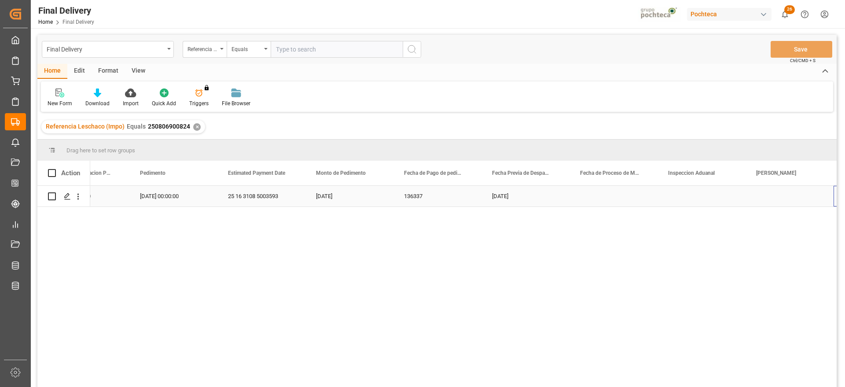
scroll to position [0, 1809]
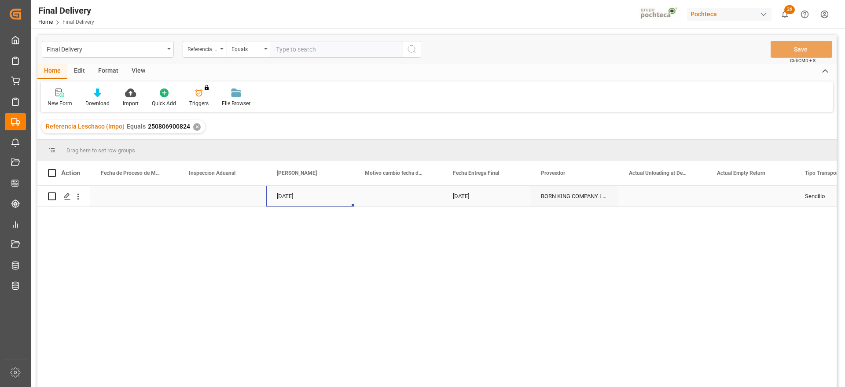
click at [305, 195] on div "[DATE]" at bounding box center [310, 196] width 88 height 21
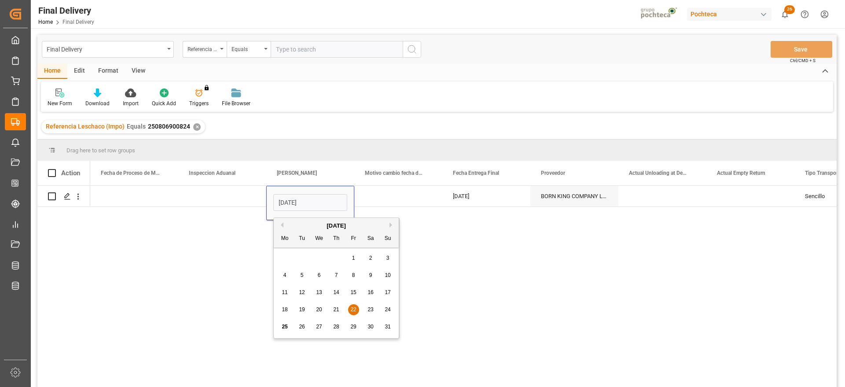
click at [320, 326] on span "27" at bounding box center [319, 326] width 6 height 6
type input "[DATE]"
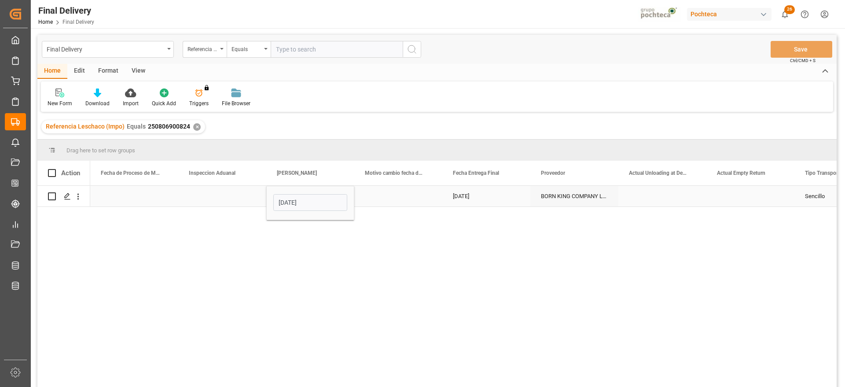
click at [406, 196] on div "Press SPACE to select this row." at bounding box center [398, 196] width 88 height 21
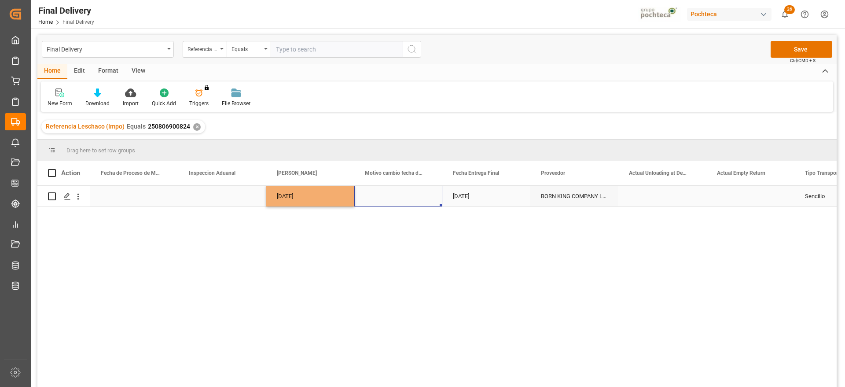
click at [406, 196] on div "Press SPACE to select this row." at bounding box center [398, 196] width 88 height 21
click at [424, 200] on icon "open menu" at bounding box center [426, 201] width 11 height 11
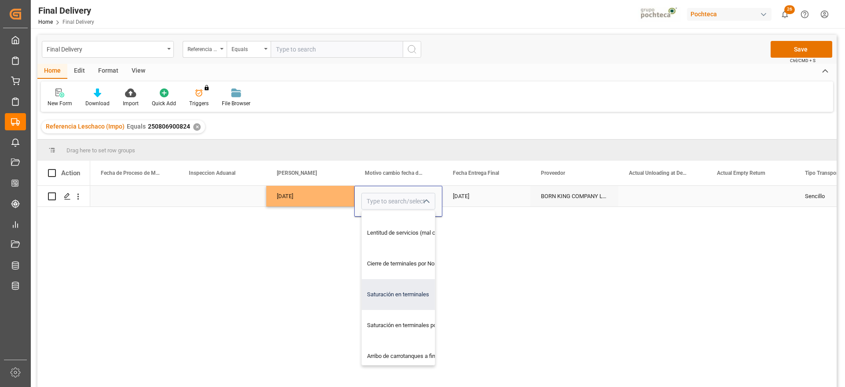
click at [401, 295] on div "Saturación en terminales" at bounding box center [461, 294] width 198 height 31
type input "Saturación en terminales"
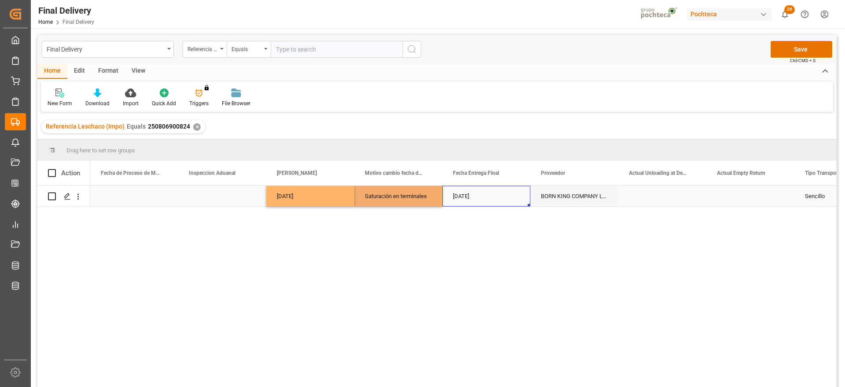
click at [470, 192] on div "[DATE]" at bounding box center [486, 196] width 88 height 21
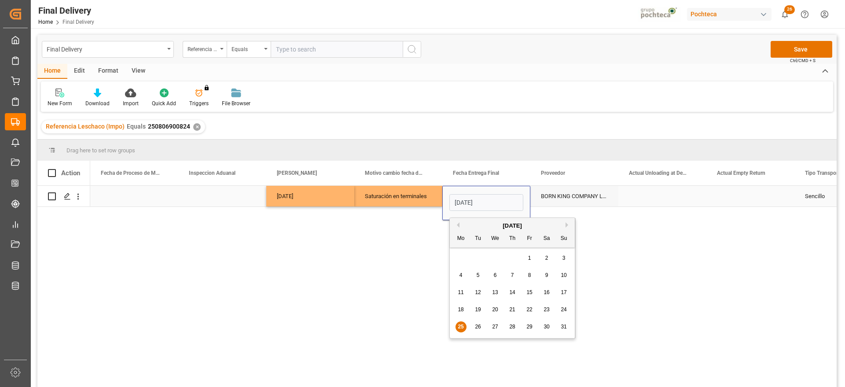
click at [513, 203] on input "[DATE]" at bounding box center [486, 202] width 74 height 17
click at [511, 324] on span "28" at bounding box center [512, 326] width 6 height 6
type input "[DATE]"
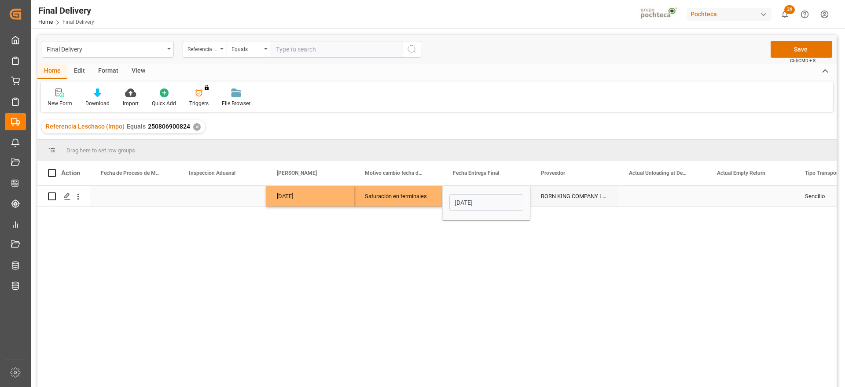
click at [663, 197] on div "Press SPACE to select this row." at bounding box center [662, 196] width 88 height 21
click at [808, 195] on div "Sencillo" at bounding box center [838, 196] width 88 height 21
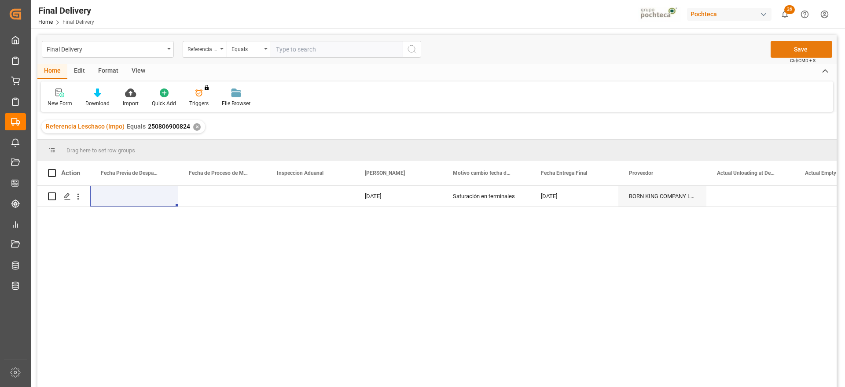
click at [789, 48] on button "Save" at bounding box center [801, 49] width 62 height 17
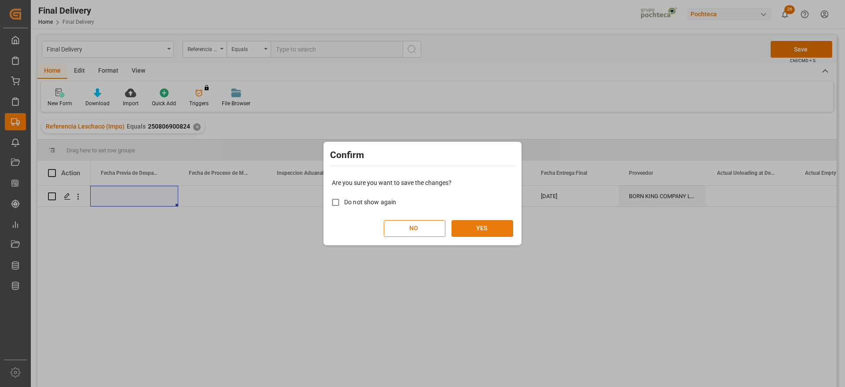
click at [485, 224] on button "YES" at bounding box center [482, 228] width 62 height 17
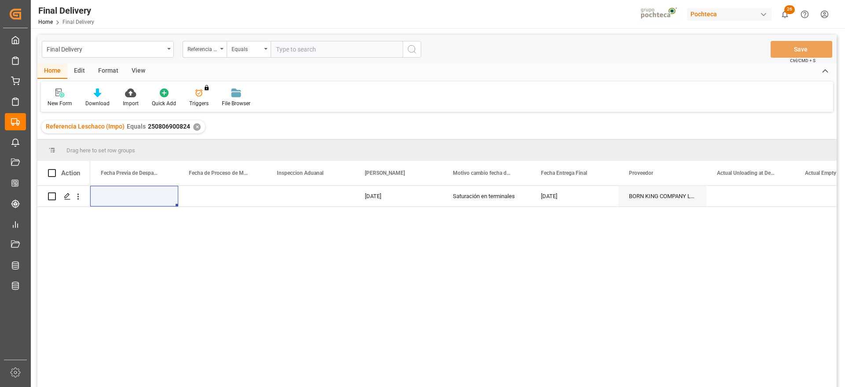
click at [190, 124] on div "Referencia Leschaco (Impo) Equals 250806900824 ✕" at bounding box center [123, 126] width 164 height 13
click at [195, 125] on div "✕" at bounding box center [196, 126] width 7 height 7
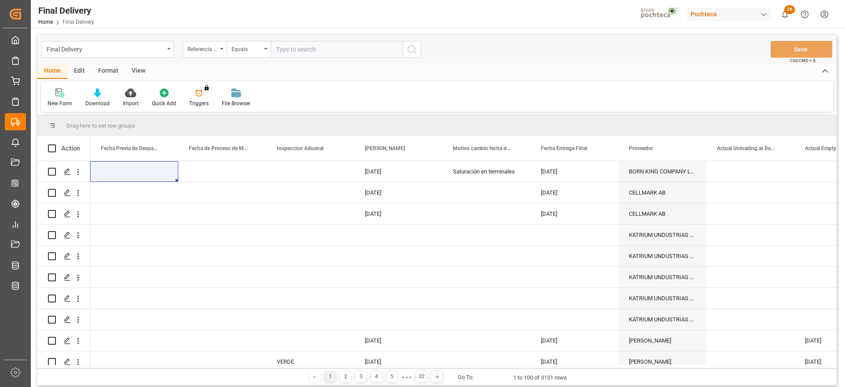
click at [109, 71] on div "Format" at bounding box center [108, 71] width 33 height 15
click at [133, 72] on div "View" at bounding box center [138, 71] width 27 height 15
click at [100, 98] on div "Standard Templates" at bounding box center [99, 97] width 57 height 19
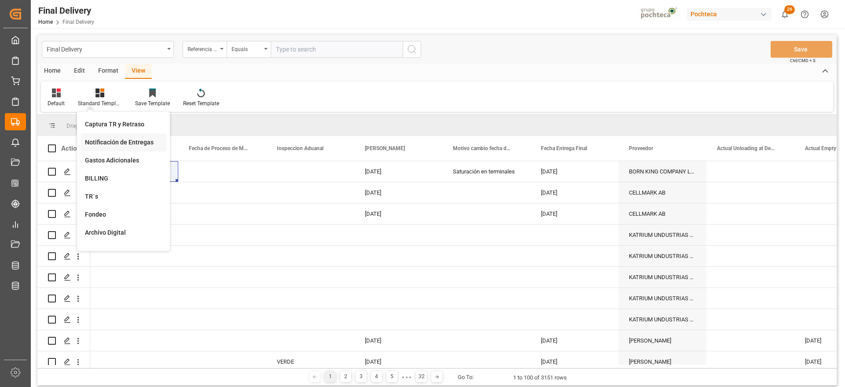
click at [125, 138] on div "Notificación de Entregas" at bounding box center [123, 142] width 77 height 9
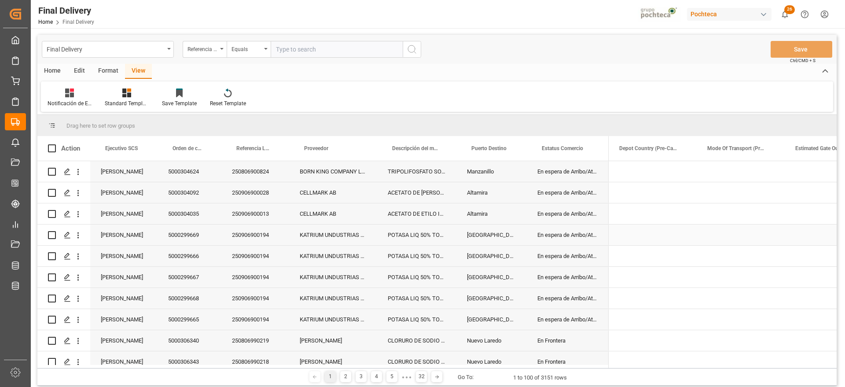
click at [607, 225] on div "En espera de Arribo/Atraque" at bounding box center [568, 234] width 82 height 21
click at [542, 223] on div "En espera de Arribo/Atraque" at bounding box center [568, 213] width 82 height 21
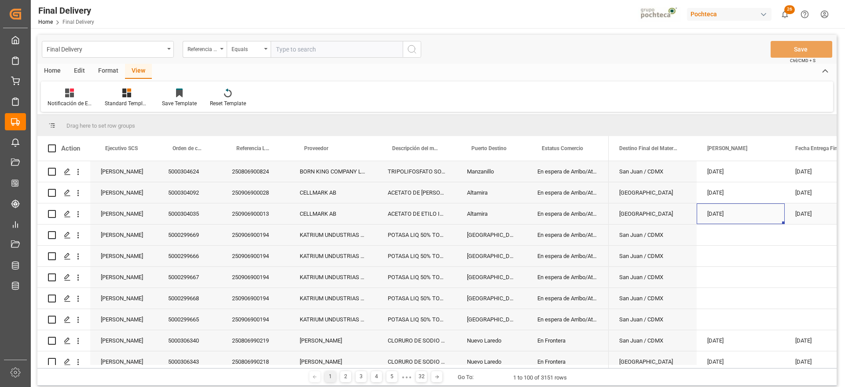
scroll to position [0, 39]
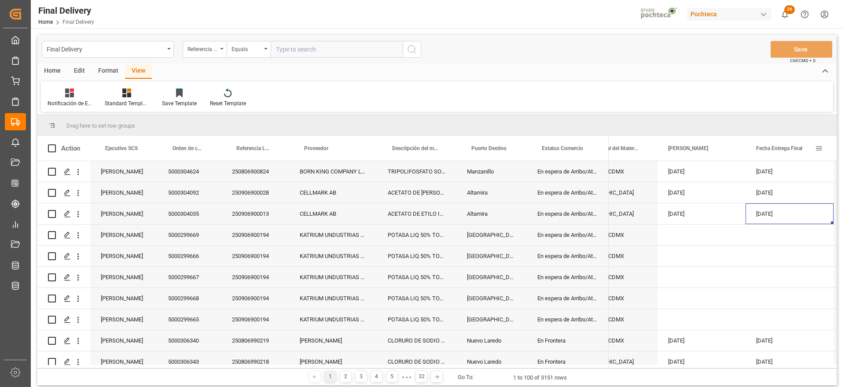
click at [819, 146] on span at bounding box center [819, 148] width 8 height 8
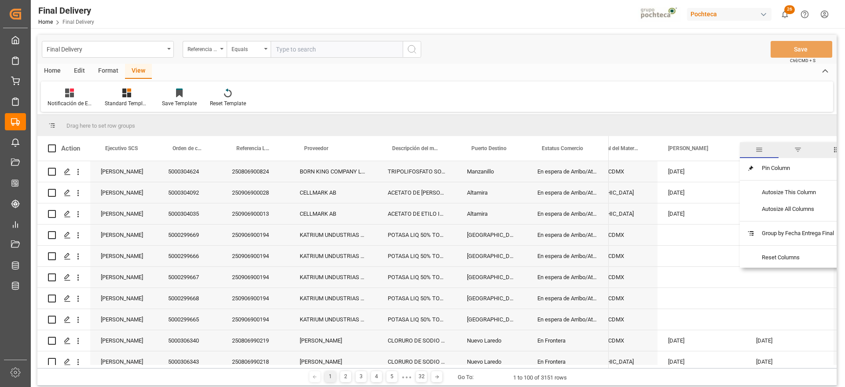
click at [801, 148] on span "filter" at bounding box center [798, 150] width 8 height 8
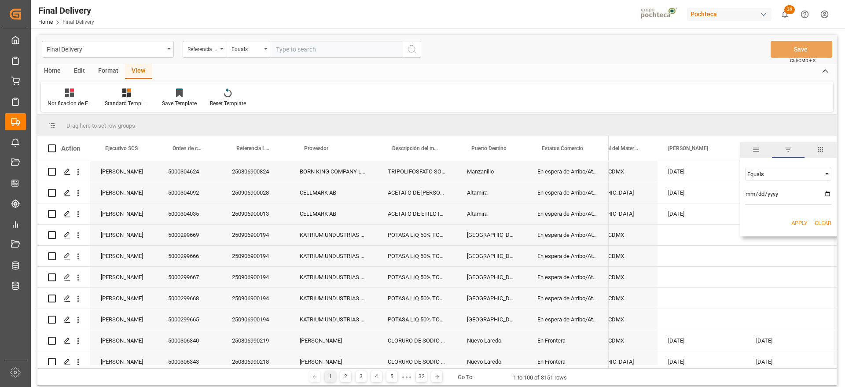
click at [827, 194] on input "date" at bounding box center [788, 196] width 86 height 18
type input "[DATE]"
click at [801, 224] on button "Apply" at bounding box center [799, 223] width 16 height 9
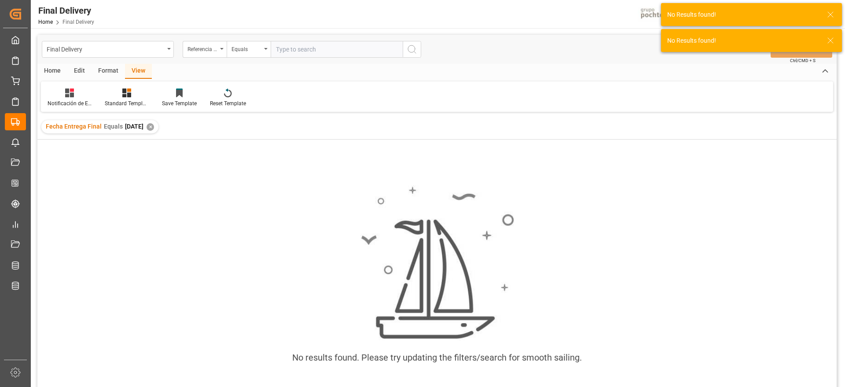
click at [154, 128] on div "✕" at bounding box center [149, 126] width 7 height 7
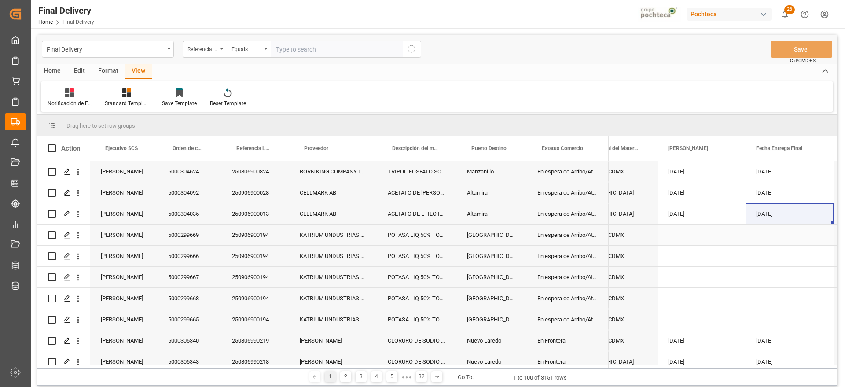
drag, startPoint x: 769, startPoint y: 243, endPoint x: 771, endPoint y: 238, distance: 5.3
click at [769, 243] on div "Press SPACE to select this row." at bounding box center [789, 234] width 88 height 21
click at [676, 234] on div "Press SPACE to select this row." at bounding box center [701, 234] width 88 height 21
click at [626, 240] on div "San Juan / CDMX" at bounding box center [613, 234] width 88 height 21
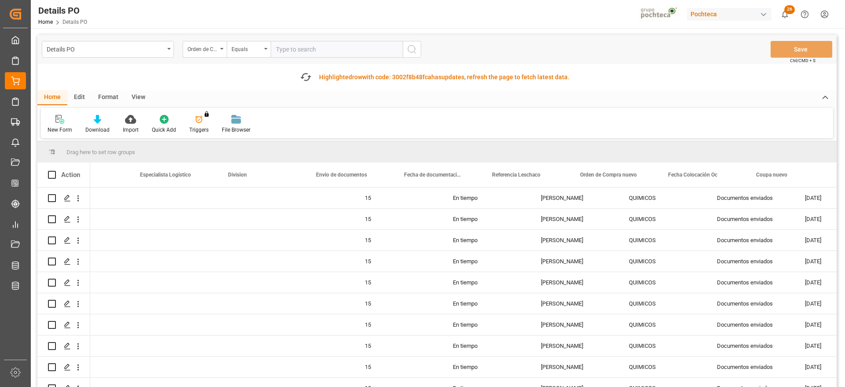
scroll to position [0, 401]
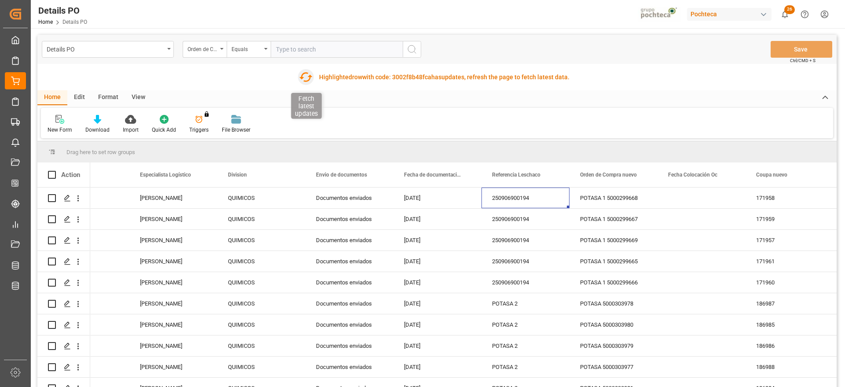
click at [303, 77] on icon "button" at bounding box center [305, 77] width 14 height 14
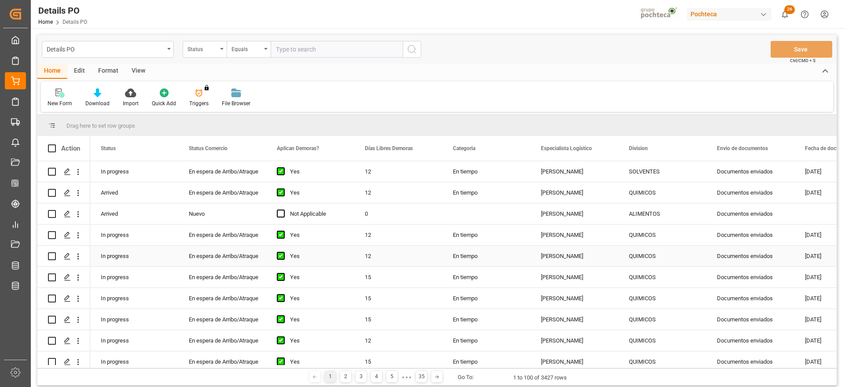
click at [751, 242] on div "Documentos enviados" at bounding box center [750, 234] width 88 height 21
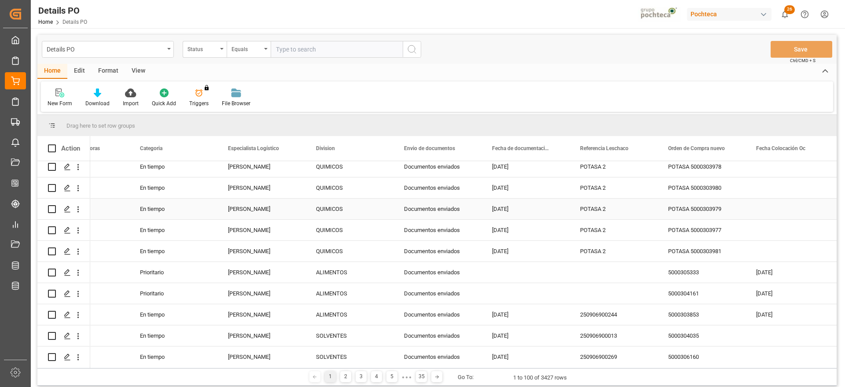
scroll to position [330, 0]
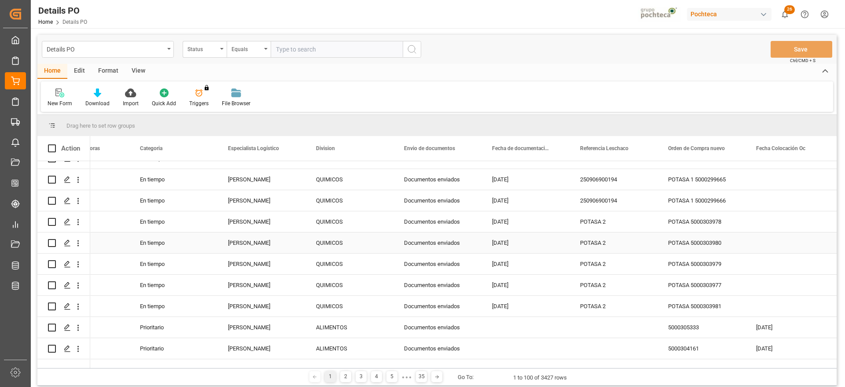
click at [705, 222] on div "POTASA 5000303978" at bounding box center [701, 221] width 88 height 21
click at [610, 224] on div "POTASA 2" at bounding box center [613, 221] width 88 height 21
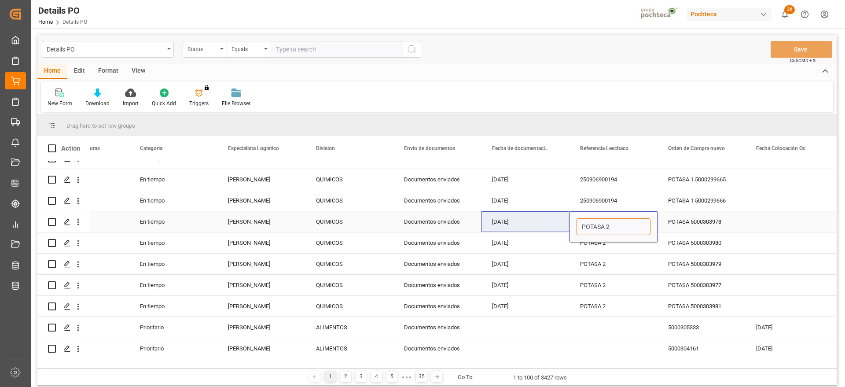
drag, startPoint x: 618, startPoint y: 224, endPoint x: 569, endPoint y: 223, distance: 48.9
paste input "250906900265"
type input "250906900265"
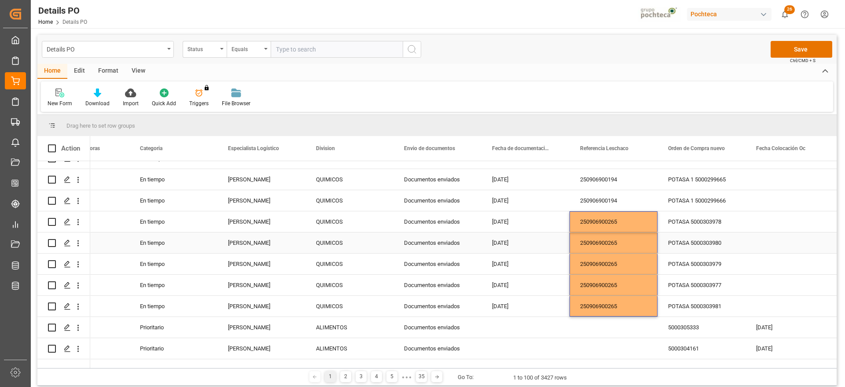
click at [731, 234] on div "POTASA 5000303980" at bounding box center [701, 242] width 88 height 21
click at [742, 293] on div "POTASA 5000303977" at bounding box center [701, 285] width 88 height 21
click at [793, 45] on button "Save" at bounding box center [801, 49] width 62 height 17
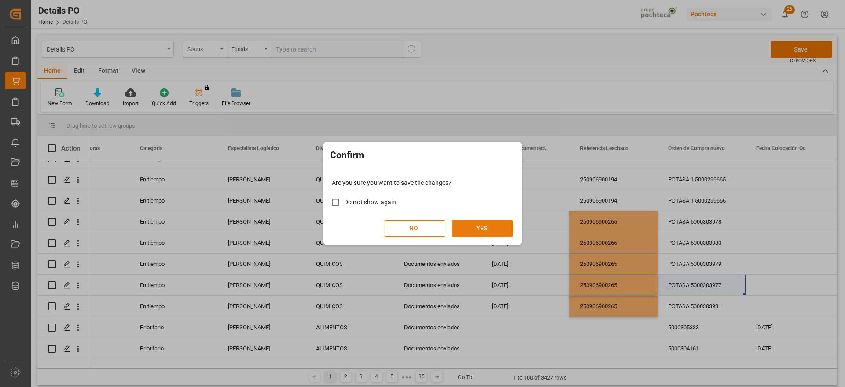
click at [469, 228] on button "YES" at bounding box center [482, 228] width 62 height 17
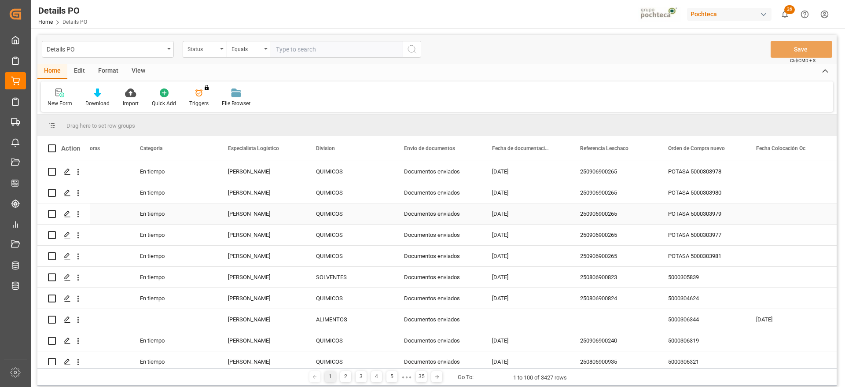
click at [619, 197] on div "250906900265" at bounding box center [613, 192] width 88 height 21
click at [207, 52] on div "Status" at bounding box center [202, 48] width 30 height 10
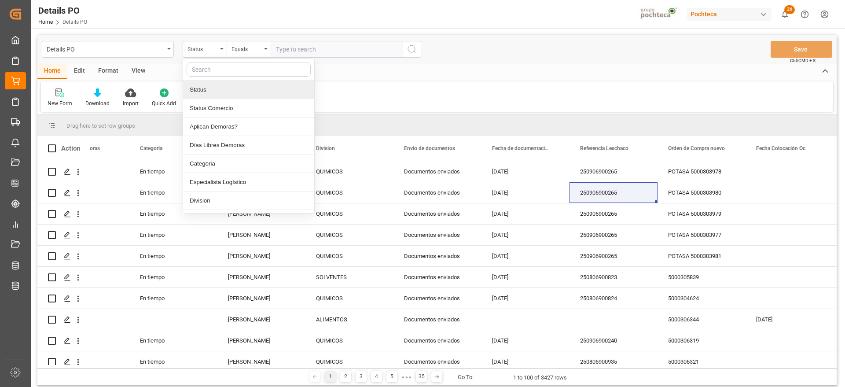
click at [214, 66] on input "text" at bounding box center [249, 69] width 124 height 14
type input "r"
type input "orde"
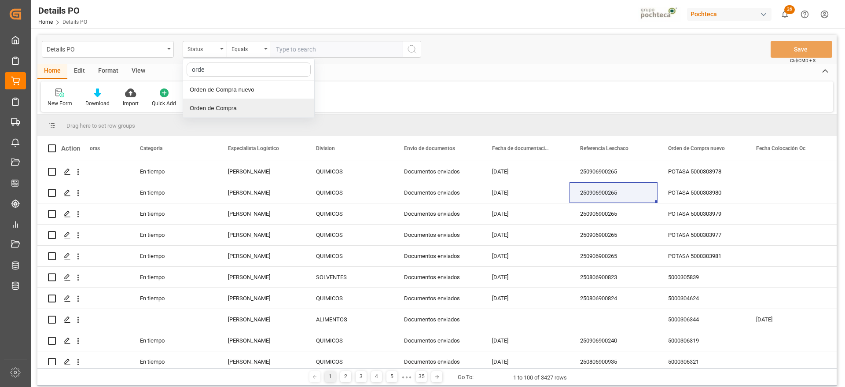
click at [260, 94] on div "Orden de Compra nuevo" at bounding box center [248, 90] width 131 height 18
click at [305, 48] on input "text" at bounding box center [337, 49] width 132 height 17
paste input "5000306278"
type input "5000306278"
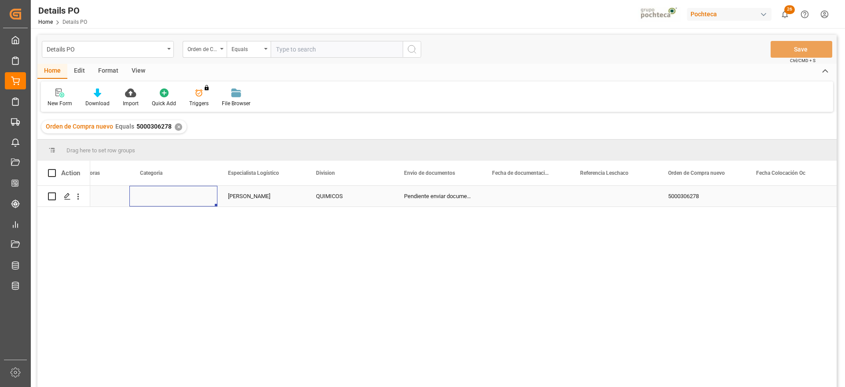
click at [156, 201] on div "Press SPACE to select this row." at bounding box center [173, 196] width 88 height 21
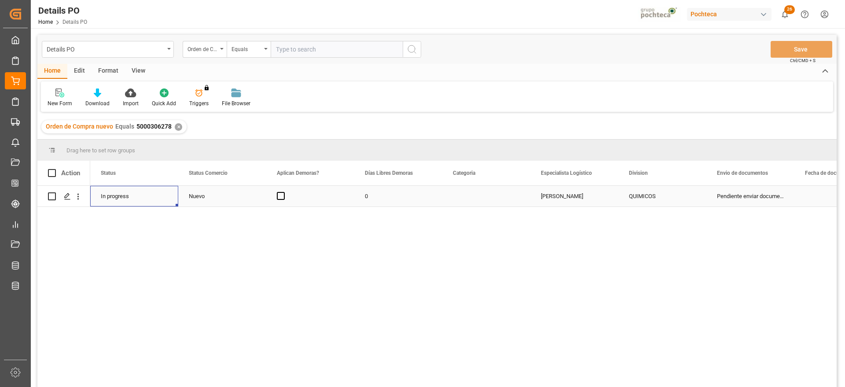
click at [196, 197] on div "Nuevo" at bounding box center [222, 196] width 67 height 20
click at [251, 197] on icon "open menu" at bounding box center [250, 201] width 11 height 11
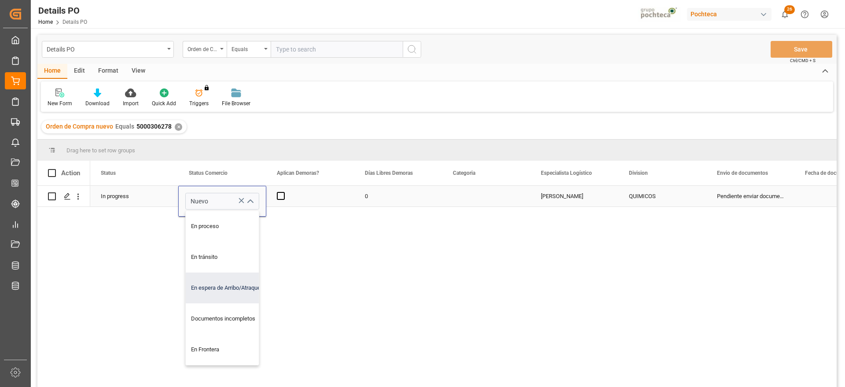
click at [235, 279] on div "En espera de Arribo/Atraque" at bounding box center [228, 287] width 84 height 31
type input "En espera de Arribo/Atraque"
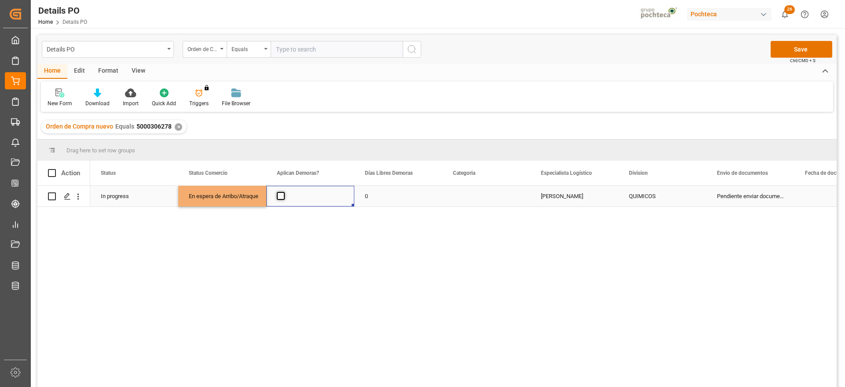
click at [282, 198] on span "Press SPACE to select this row." at bounding box center [281, 196] width 8 height 8
click at [283, 192] on input "Press SPACE to select this row." at bounding box center [283, 192] width 0 height 0
click at [377, 198] on div "0" at bounding box center [398, 196] width 88 height 21
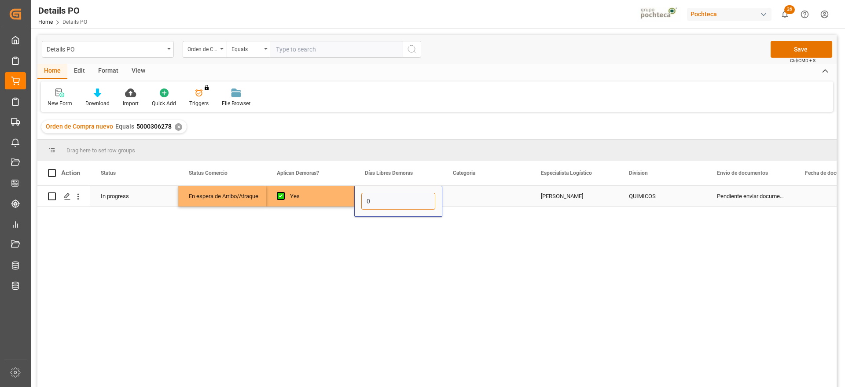
click at [377, 198] on input "0" at bounding box center [398, 201] width 74 height 17
type input "12"
click at [479, 197] on div "Press SPACE to select this row." at bounding box center [486, 196] width 88 height 21
drag, startPoint x: 521, startPoint y: 197, endPoint x: 517, endPoint y: 200, distance: 5.6
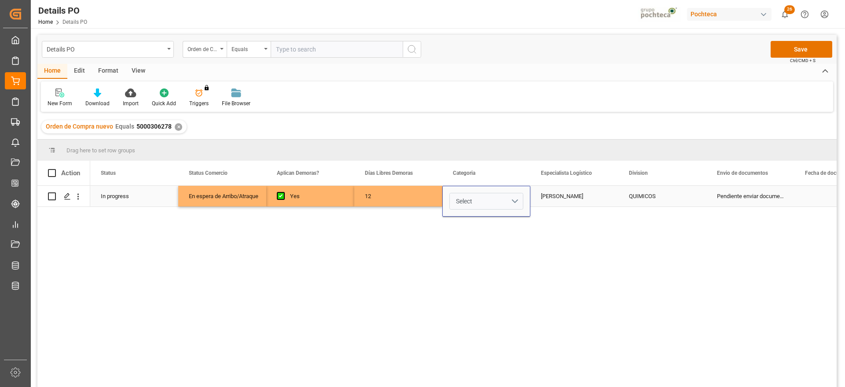
click at [522, 197] on button "Select" at bounding box center [486, 201] width 74 height 17
click at [496, 254] on div "En tiempo" at bounding box center [486, 250] width 73 height 26
click at [562, 197] on div "[PERSON_NAME]" at bounding box center [574, 196] width 88 height 21
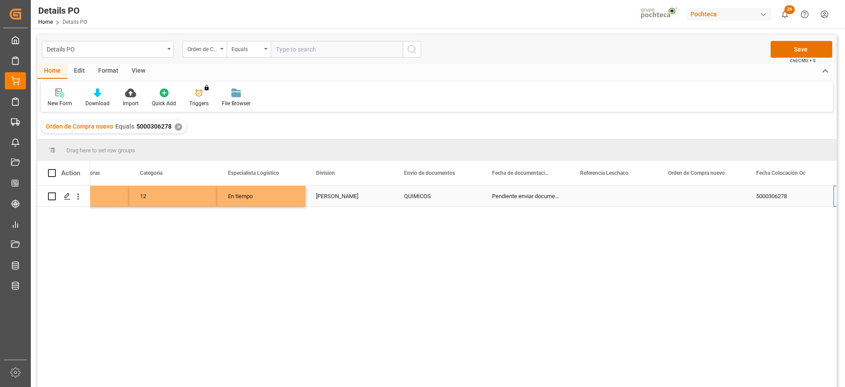
scroll to position [0, 313]
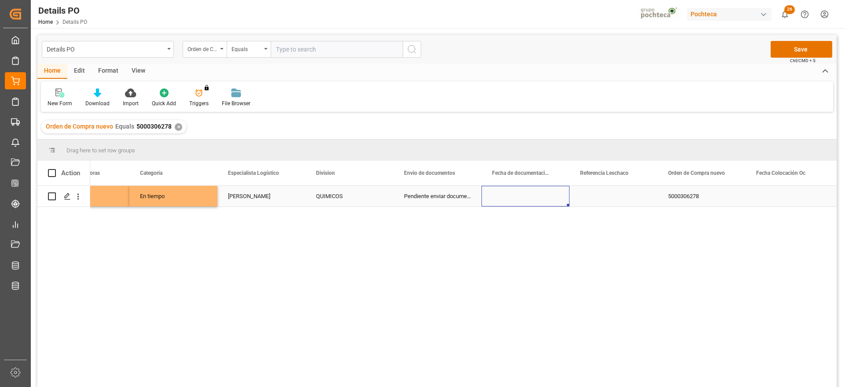
click at [611, 190] on div "Press SPACE to select this row." at bounding box center [613, 196] width 88 height 21
click at [716, 198] on div "5000306278" at bounding box center [701, 196] width 88 height 21
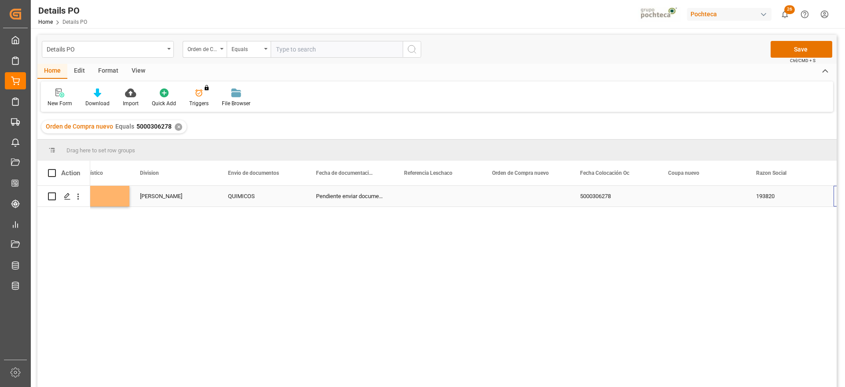
scroll to position [0, 489]
click at [352, 198] on div "Press SPACE to select this row." at bounding box center [349, 196] width 88 height 21
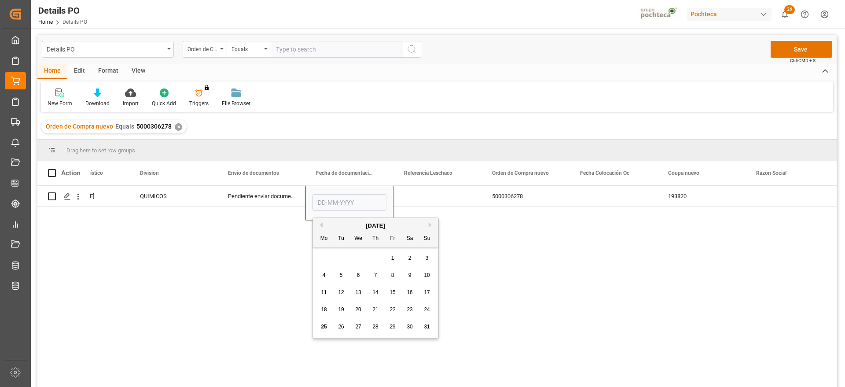
drag, startPoint x: 357, startPoint y: 309, endPoint x: 360, endPoint y: 304, distance: 6.3
click at [359, 307] on span "20" at bounding box center [358, 309] width 6 height 6
type input "[DATE]"
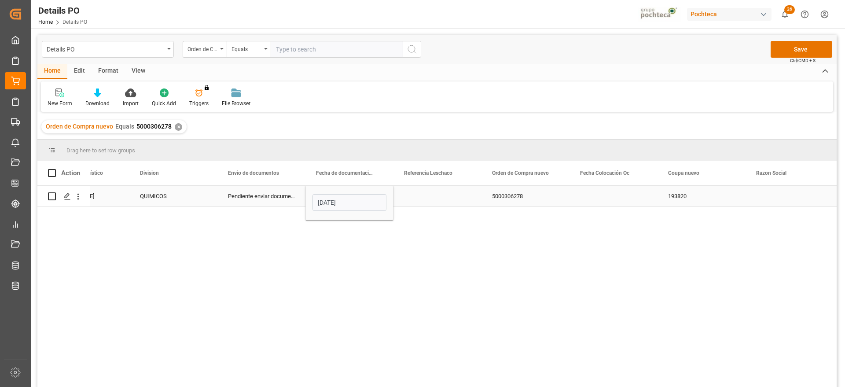
drag, startPoint x: 442, startPoint y: 195, endPoint x: 370, endPoint y: 195, distance: 71.3
click at [432, 195] on div "Press SPACE to select this row." at bounding box center [437, 196] width 88 height 21
click at [363, 194] on div "[DATE]" at bounding box center [349, 196] width 88 height 21
click at [612, 201] on div "Press SPACE to select this row." at bounding box center [613, 196] width 88 height 21
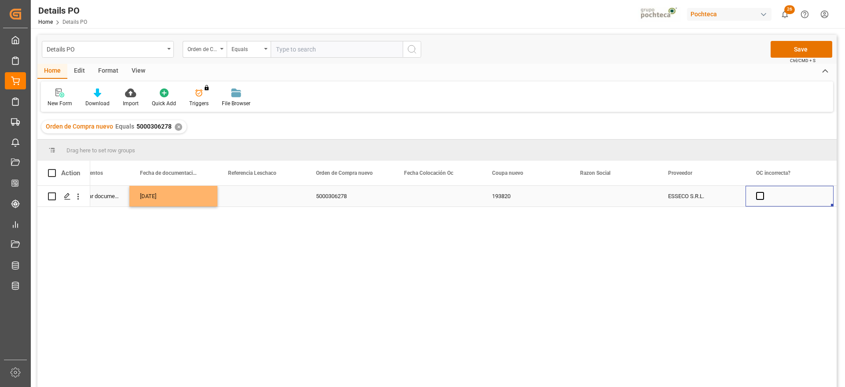
scroll to position [0, 753]
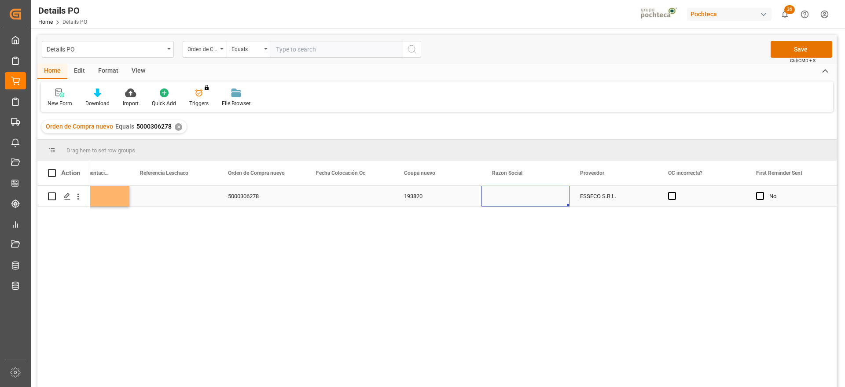
click at [539, 201] on div "Press SPACE to select this row." at bounding box center [525, 196] width 88 height 21
click at [551, 199] on icon "open menu" at bounding box center [553, 201] width 11 height 11
click at [536, 229] on div "Materias Primas" at bounding box center [534, 226] width 90 height 31
type input "Materias Primas"
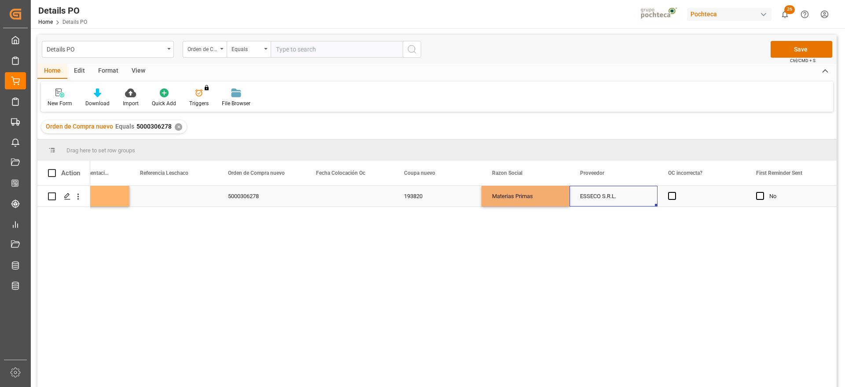
click at [645, 196] on div "ESSECO S.R.L." at bounding box center [613, 196] width 88 height 21
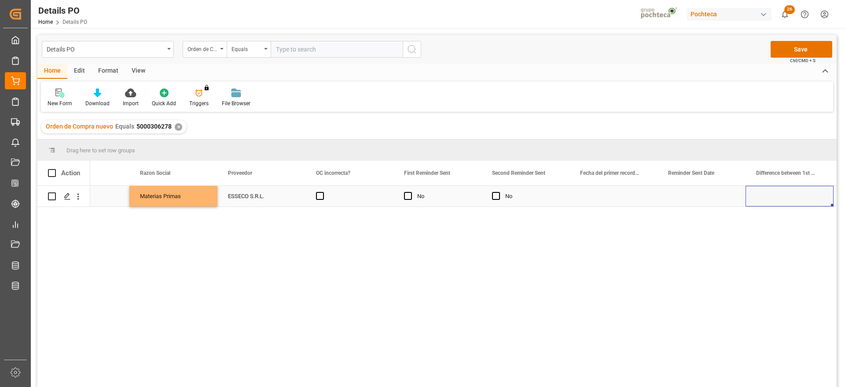
scroll to position [0, 0]
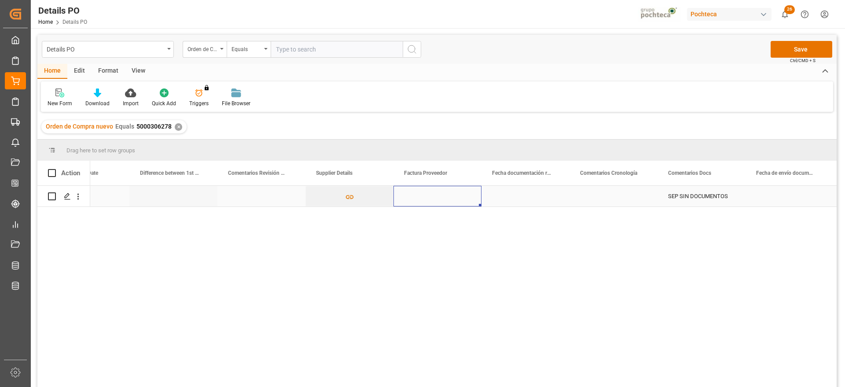
click at [433, 197] on div "Press SPACE to select this row." at bounding box center [437, 196] width 88 height 21
click at [447, 204] on div "Press SPACE to select this row." at bounding box center [437, 196] width 88 height 21
click at [532, 199] on div "Press SPACE to select this row." at bounding box center [525, 196] width 88 height 21
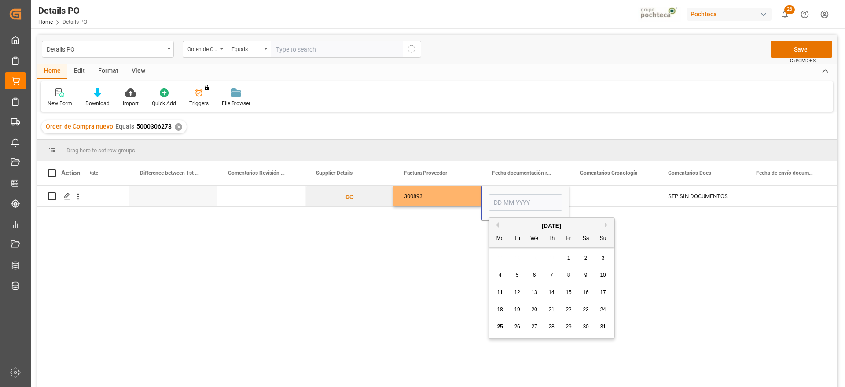
click at [535, 308] on span "20" at bounding box center [534, 309] width 6 height 6
type input "[DATE]"
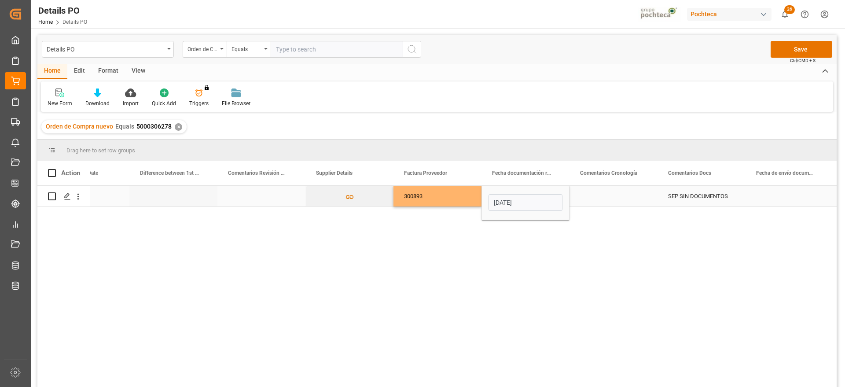
click at [617, 198] on div "Press SPACE to select this row." at bounding box center [613, 196] width 88 height 21
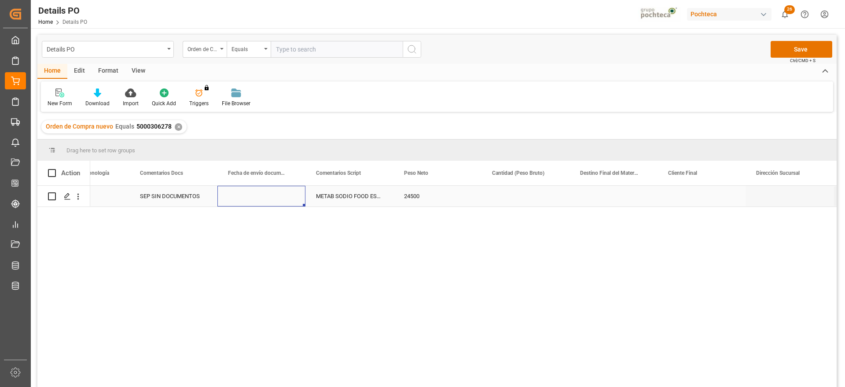
click at [261, 201] on div "Press SPACE to select this row." at bounding box center [261, 196] width 88 height 21
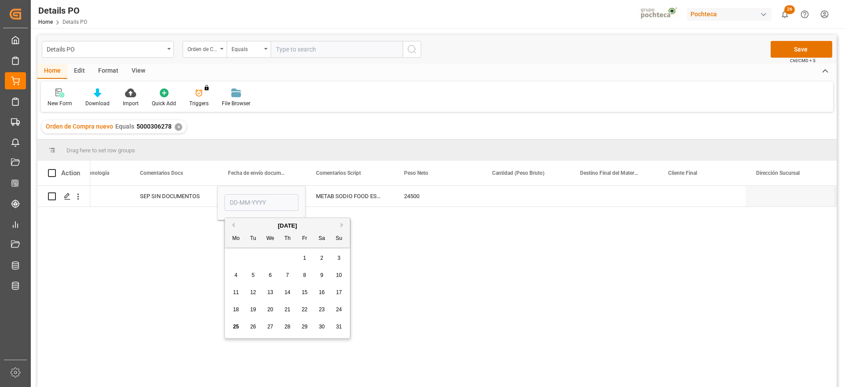
click at [270, 309] on span "20" at bounding box center [270, 309] width 6 height 6
type input "[DATE]"
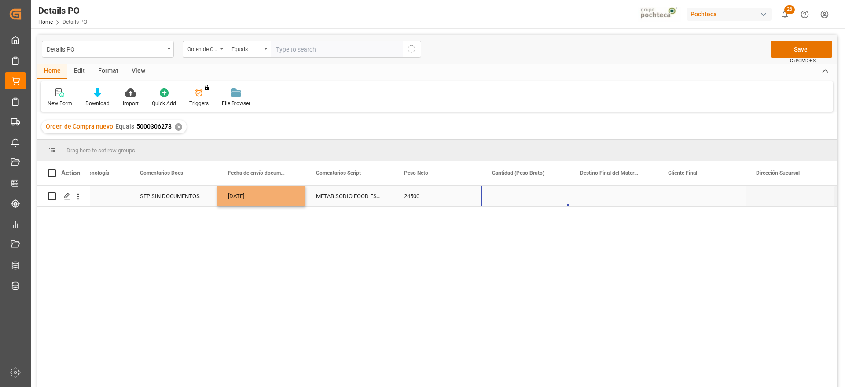
click at [511, 197] on div "Press SPACE to select this row." at bounding box center [525, 196] width 88 height 21
click at [502, 193] on div "Press SPACE to select this row." at bounding box center [525, 196] width 88 height 21
click at [502, 195] on input "Press SPACE to select this row." at bounding box center [525, 201] width 74 height 17
type input "25000"
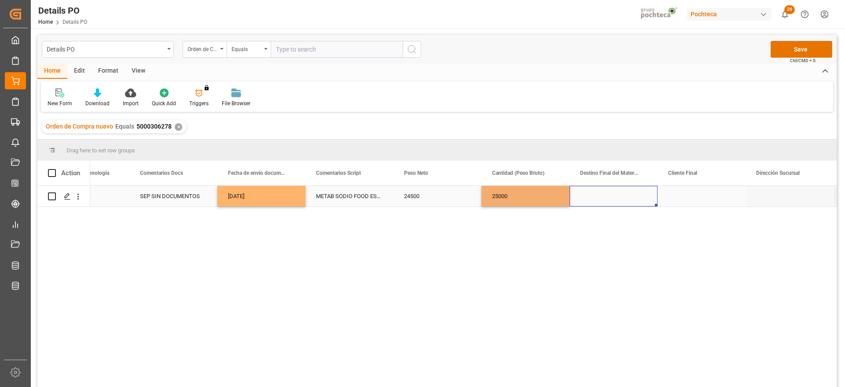
drag, startPoint x: 615, startPoint y: 198, endPoint x: 449, endPoint y: 305, distance: 197.8
click at [614, 197] on div "Press SPACE to select this row." at bounding box center [613, 196] width 88 height 21
click at [621, 198] on div "Press SPACE to select this row." at bounding box center [613, 196] width 88 height 21
click at [621, 198] on input "Press SPACE to select this row." at bounding box center [613, 201] width 74 height 17
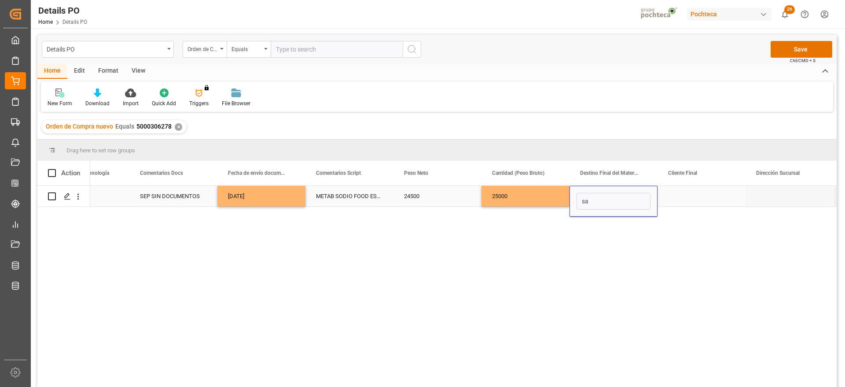
type input "s"
click at [618, 229] on div "San Juan / CDMX" at bounding box center [613, 226] width 73 height 31
type input "San Juan / CDMX"
click at [695, 195] on div "Press SPACE to select this row." at bounding box center [701, 196] width 88 height 21
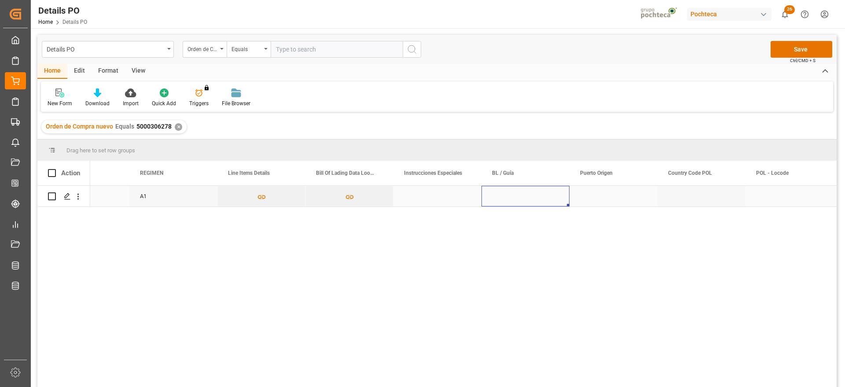
click at [512, 186] on div "Press SPACE to select this row." at bounding box center [525, 196] width 88 height 21
click at [510, 198] on div "Press SPACE to select this row." at bounding box center [525, 196] width 88 height 21
click at [510, 198] on input "Press SPACE to select this row." at bounding box center [525, 201] width 74 height 17
paste input "257607482"
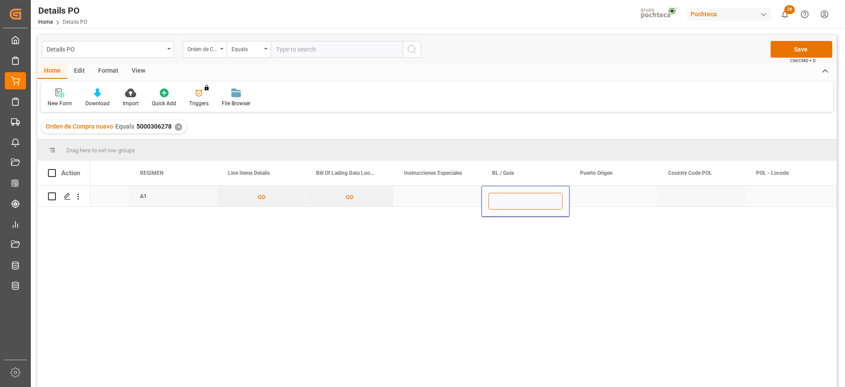
type input "257607482"
click at [625, 195] on div "Press SPACE to select this row." at bounding box center [613, 196] width 88 height 21
click at [612, 198] on div "Press SPACE to select this row." at bounding box center [613, 196] width 88 height 21
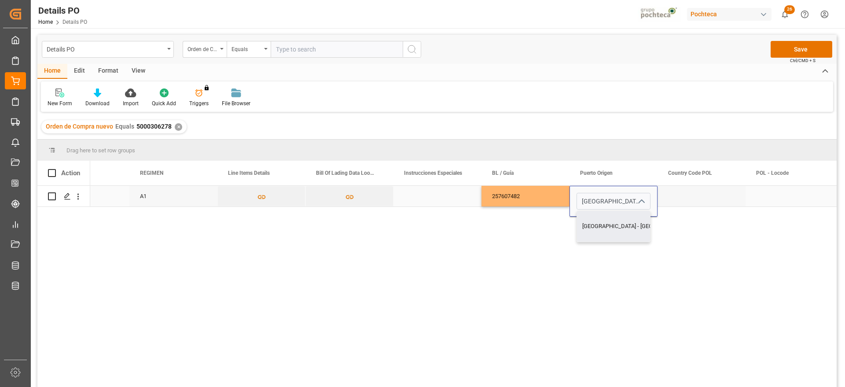
click at [633, 215] on div "Genova - ITGOA" at bounding box center [638, 226] width 122 height 31
type input "Genova - ITGOA"
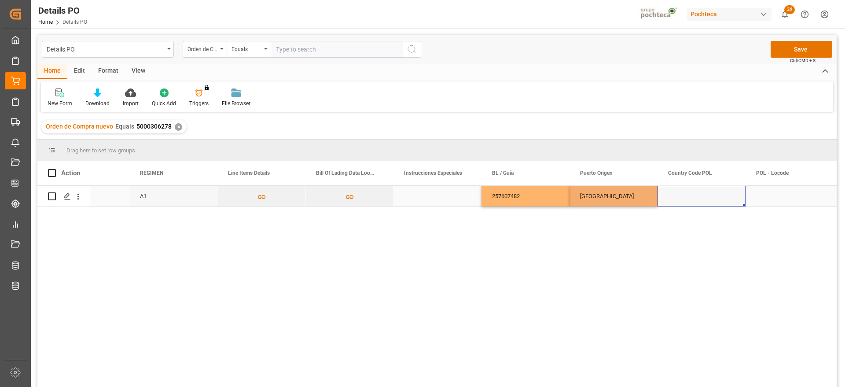
click at [690, 200] on div "Press SPACE to select this row." at bounding box center [701, 196] width 88 height 21
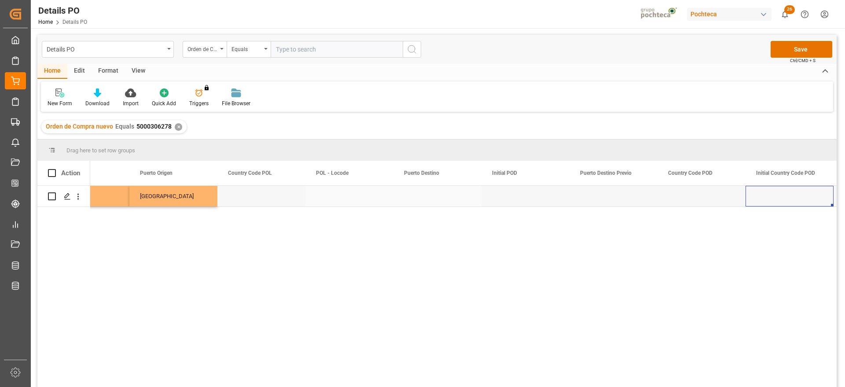
click at [422, 198] on div "Press SPACE to select this row." at bounding box center [437, 196] width 88 height 21
click at [422, 198] on input "Press SPACE to select this row." at bounding box center [437, 201] width 74 height 17
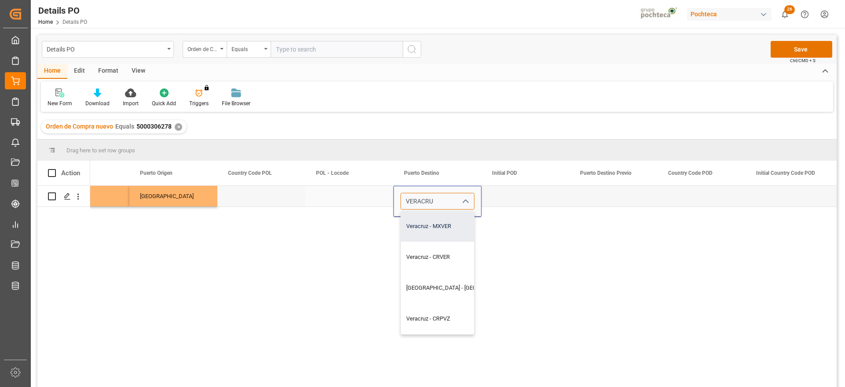
click at [438, 233] on div "Veracruz - MXVER" at bounding box center [462, 226] width 122 height 31
type input "Veracruz - MXVER"
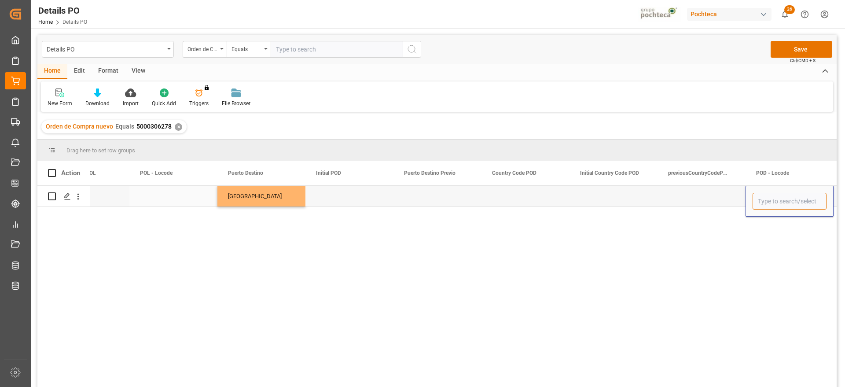
click at [789, 199] on input "Press SPACE to select this row." at bounding box center [789, 201] width 74 height 17
click at [731, 199] on div "Press SPACE to select this row." at bounding box center [701, 196] width 88 height 21
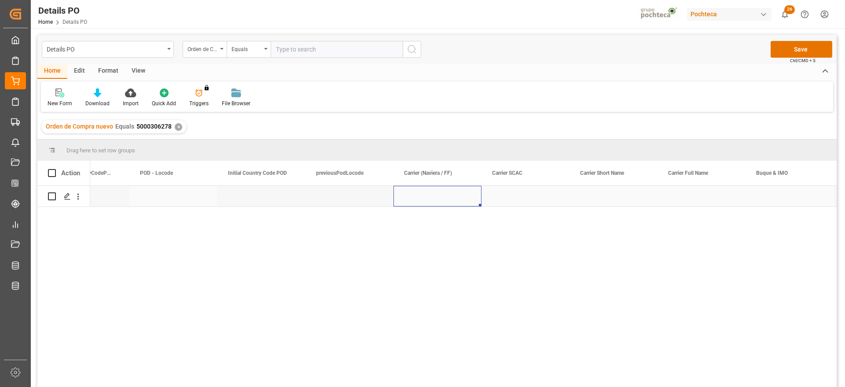
click at [461, 200] on div "Press SPACE to select this row." at bounding box center [437, 196] width 88 height 21
type input "MAERSK"
click at [793, 198] on div "Press SPACE to select this row." at bounding box center [789, 196] width 88 height 21
click at [795, 199] on div "Press SPACE to select this row." at bounding box center [789, 196] width 88 height 21
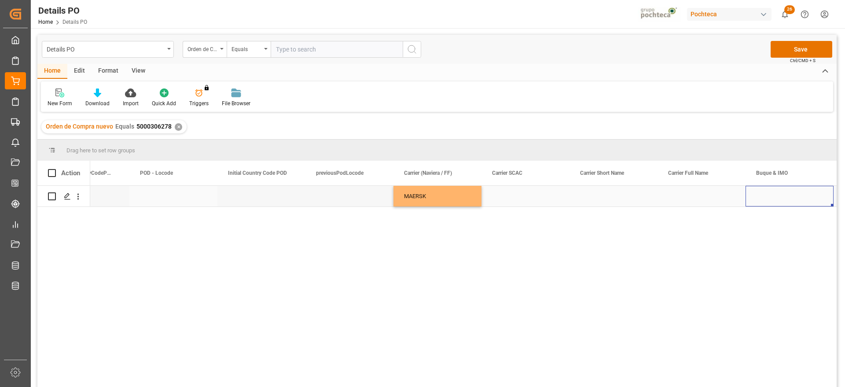
click at [770, 194] on div "Press SPACE to select this row." at bounding box center [789, 196] width 88 height 21
click at [761, 199] on input "Press SPACE to select this row." at bounding box center [789, 201] width 74 height 17
paste input "MAERSK MEMPHIS"
click at [764, 228] on div "MAERSK MEMPHIS - 9348651" at bounding box center [795, 226] width 85 height 31
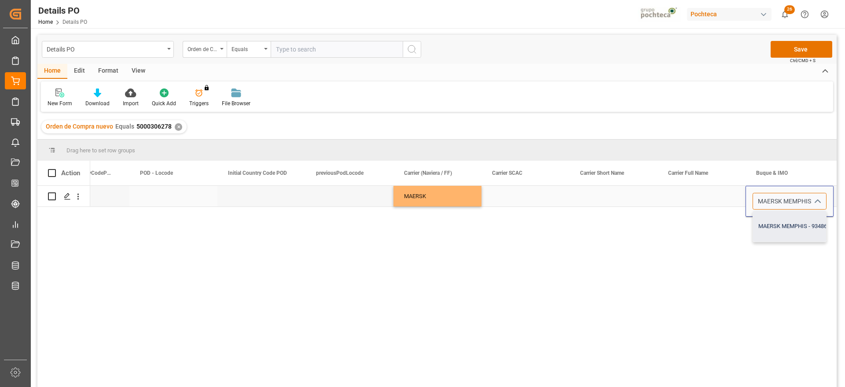
type input "MAERSK MEMPHIS - 9348651"
click at [733, 198] on div "Press SPACE to select this row." at bounding box center [701, 196] width 88 height 21
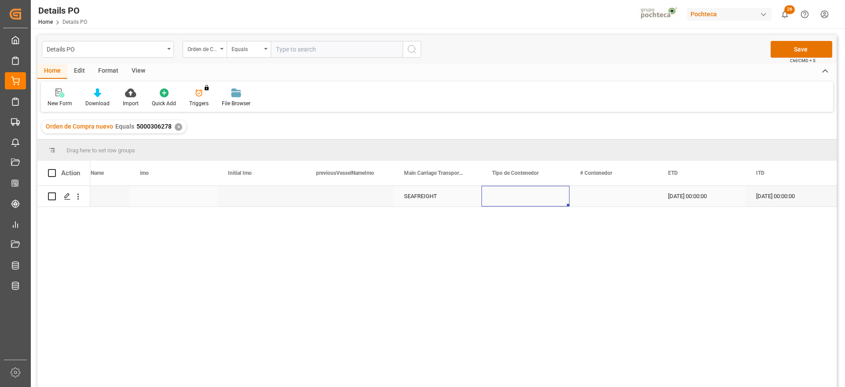
click at [526, 193] on div "Press SPACE to select this row." at bounding box center [525, 196] width 88 height 21
click at [553, 198] on icon "open menu" at bounding box center [553, 201] width 11 height 11
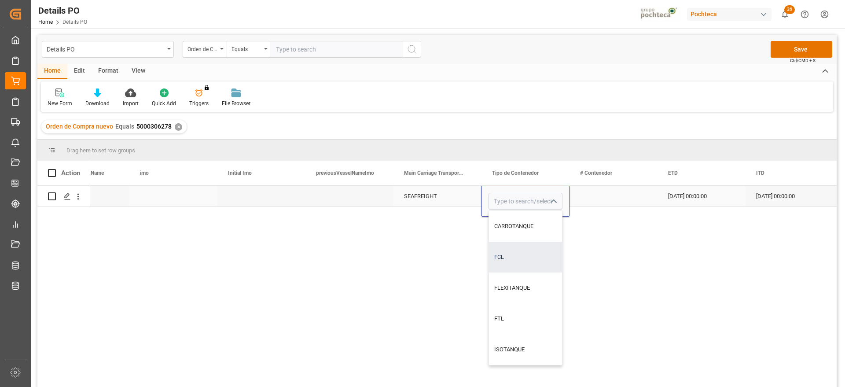
click at [522, 264] on div "FCL" at bounding box center [525, 257] width 73 height 31
type input "FCL"
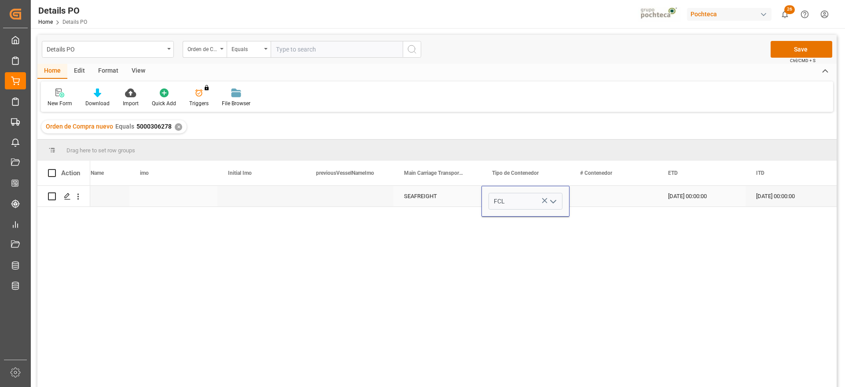
click at [609, 200] on div "Press SPACE to select this row." at bounding box center [613, 196] width 88 height 21
click at [603, 200] on div "Press SPACE to select this row." at bounding box center [613, 196] width 88 height 21
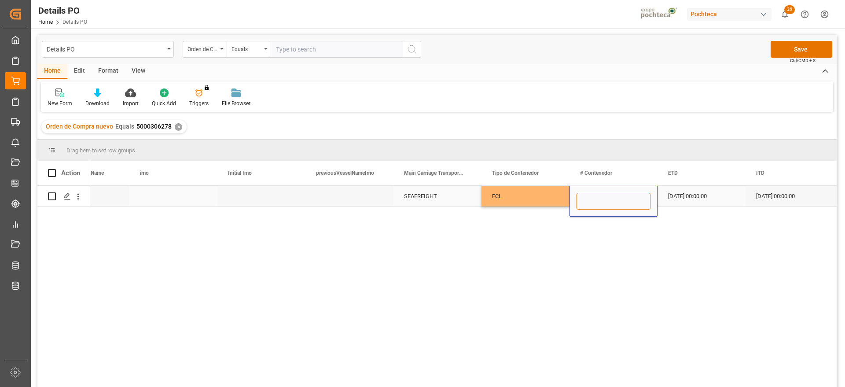
click at [603, 200] on input "Press SPACE to select this row." at bounding box center [613, 201] width 74 height 17
paste input "SUDU7430872"
type input "SUDU7430872"
click at [681, 198] on div "[DATE] 00:00:00" at bounding box center [701, 196] width 88 height 21
click at [812, 46] on button "Save" at bounding box center [801, 49] width 62 height 17
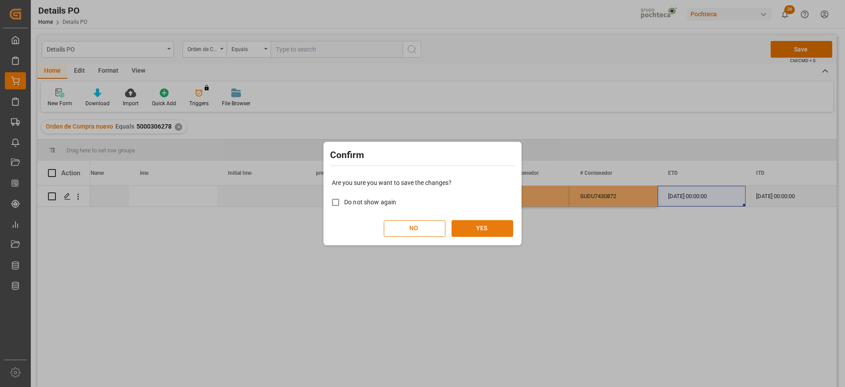
click at [487, 223] on button "YES" at bounding box center [482, 228] width 62 height 17
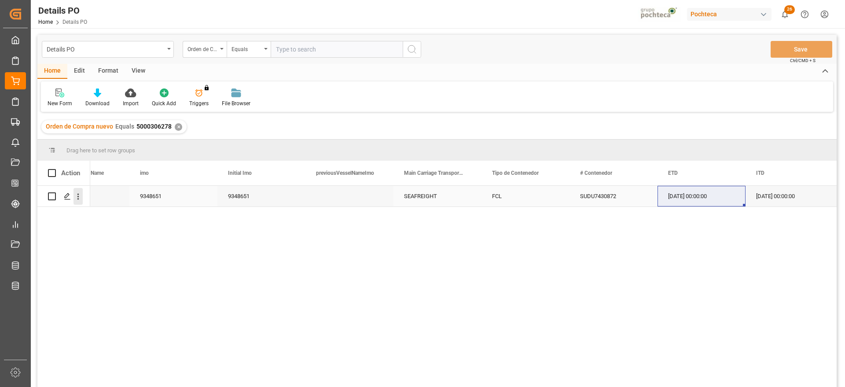
click at [79, 195] on icon "open menu" at bounding box center [77, 196] width 9 height 9
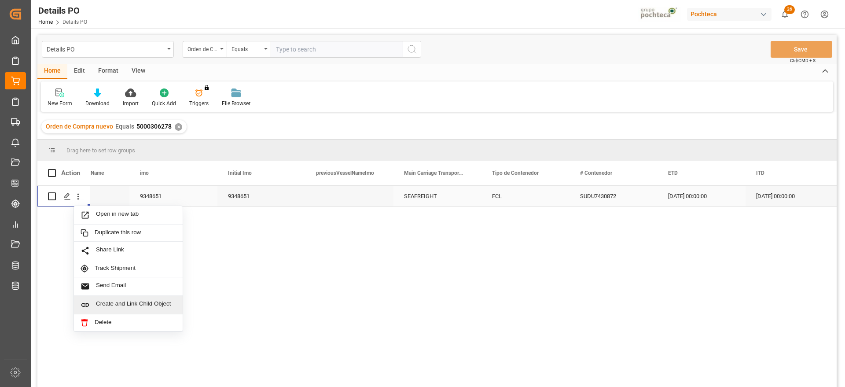
click at [127, 301] on span "Create and Link Child Object" at bounding box center [136, 304] width 80 height 9
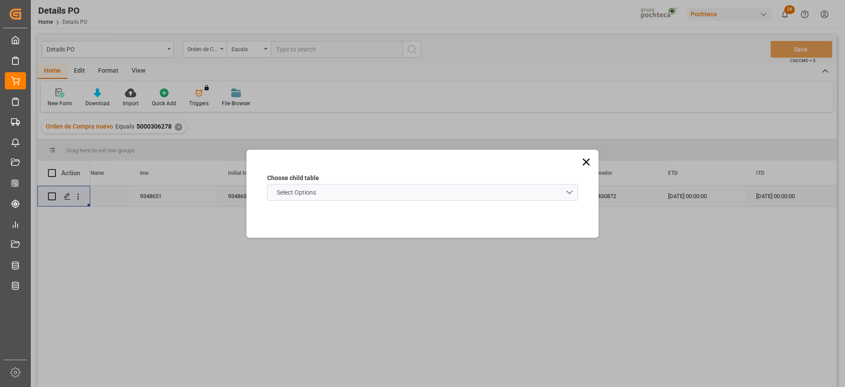
click at [356, 192] on schema "Select Options" at bounding box center [422, 192] width 311 height 17
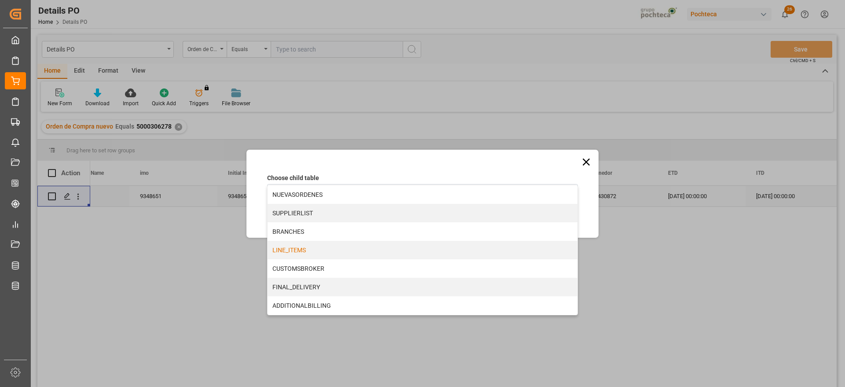
click at [325, 249] on div "LINE_ITEMS" at bounding box center [422, 250] width 310 height 18
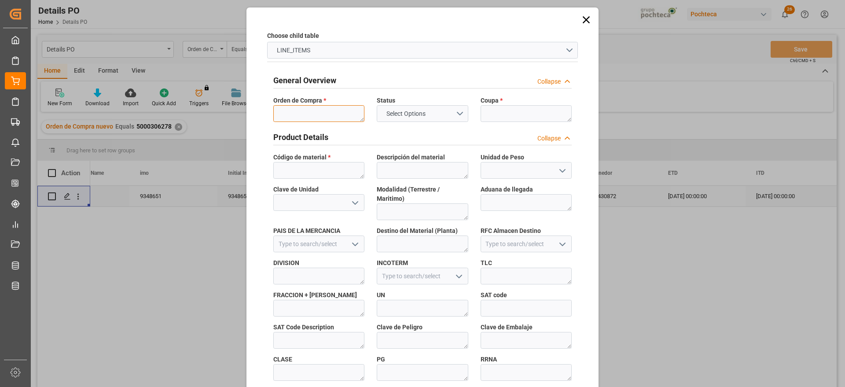
click at [306, 110] on textarea at bounding box center [318, 113] width 91 height 17
paste textarea "5000306278"
type textarea "5000306278"
click at [520, 113] on textarea at bounding box center [525, 113] width 91 height 17
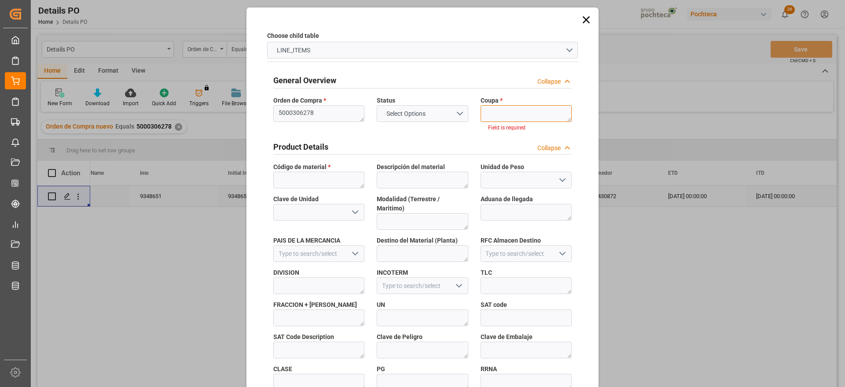
paste textarea "193820"
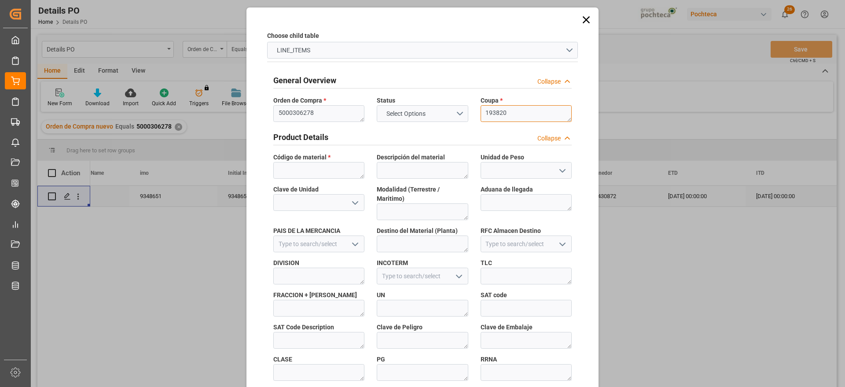
type textarea "193820"
click at [296, 171] on textarea at bounding box center [318, 170] width 91 height 17
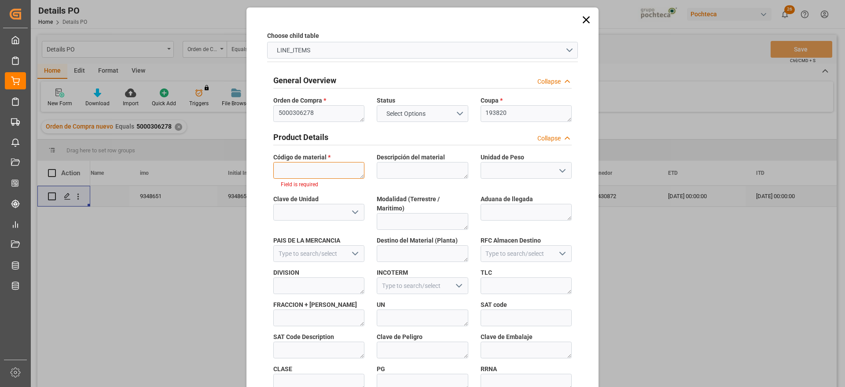
click at [304, 174] on textarea at bounding box center [318, 170] width 91 height 17
paste textarea "22893"
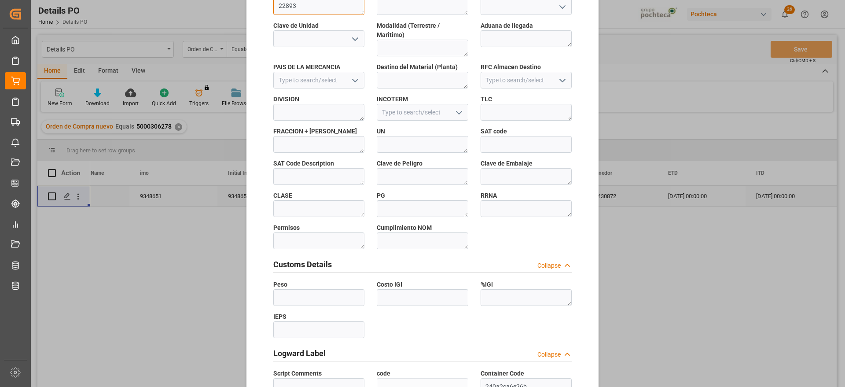
scroll to position [377, 0]
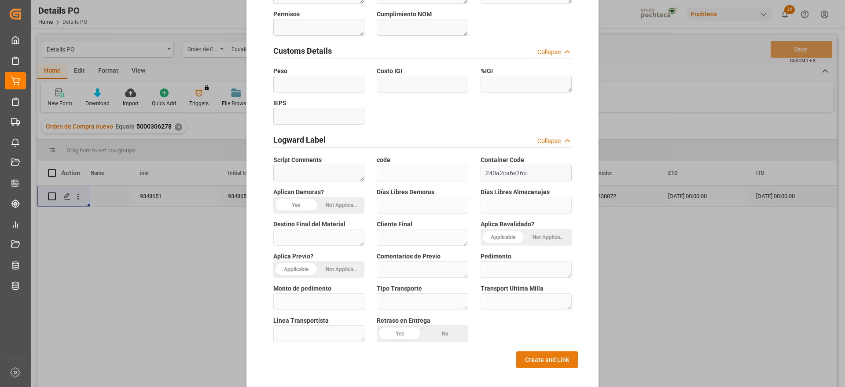
type textarea "22893"
click at [542, 351] on button "Create and Link" at bounding box center [547, 359] width 62 height 17
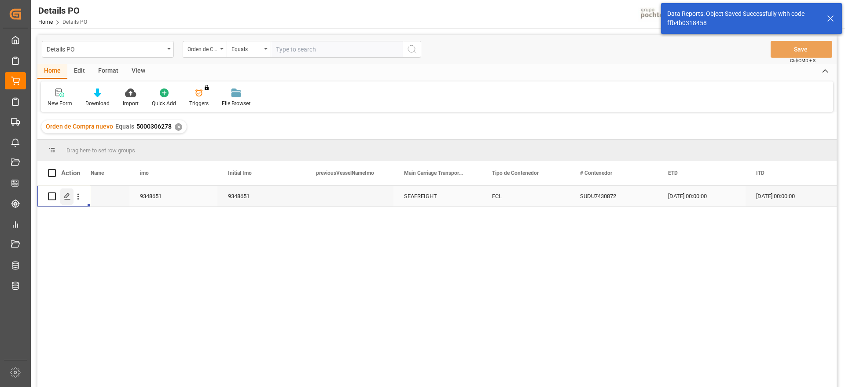
click at [68, 196] on icon "Press SPACE to select this row." at bounding box center [67, 196] width 7 height 7
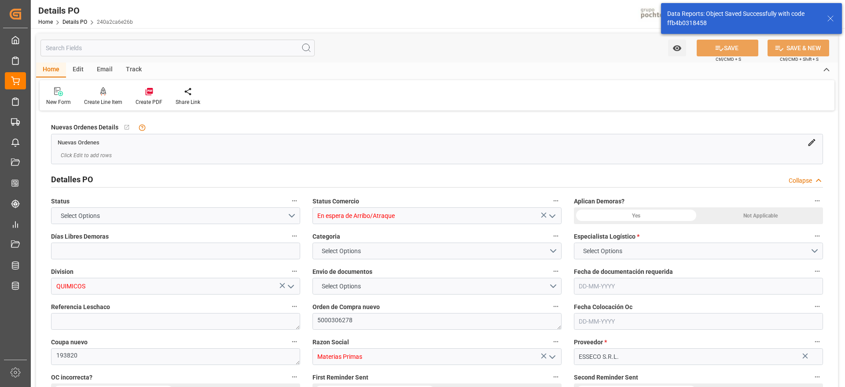
type input "12"
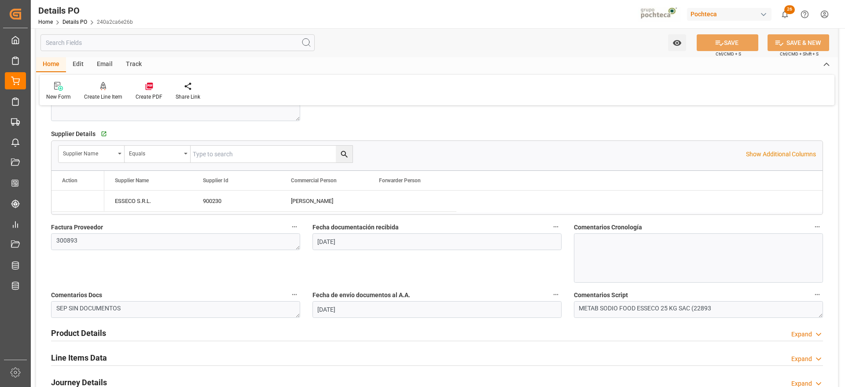
type input "[DATE]"
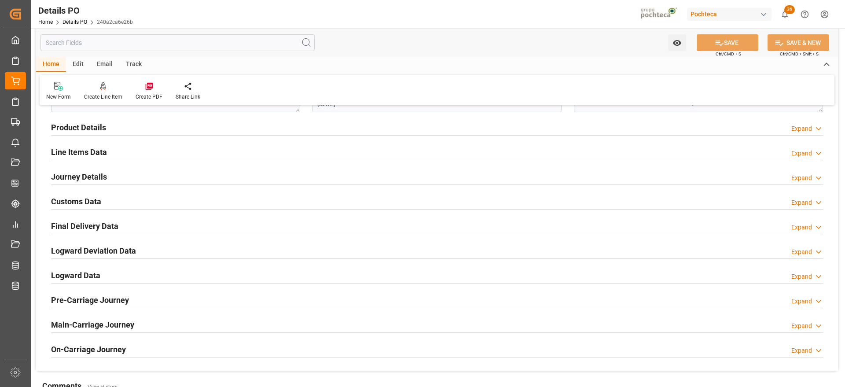
scroll to position [550, 0]
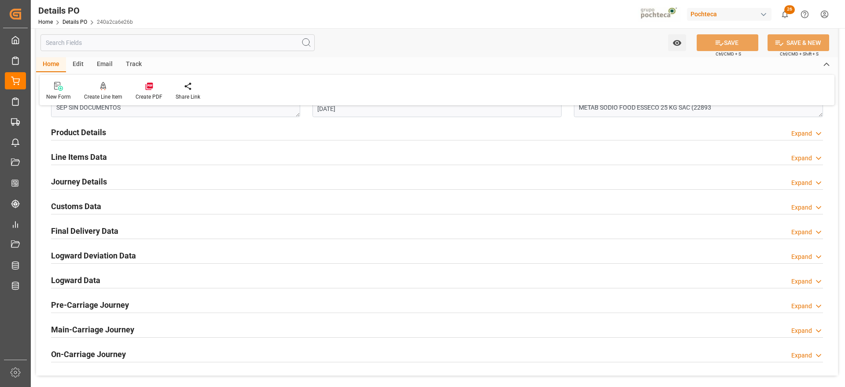
click at [79, 204] on h2 "Customs Data" at bounding box center [76, 206] width 50 height 12
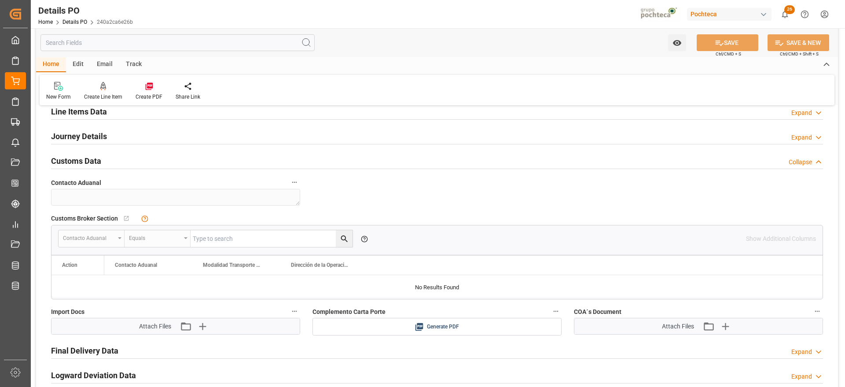
scroll to position [660, 0]
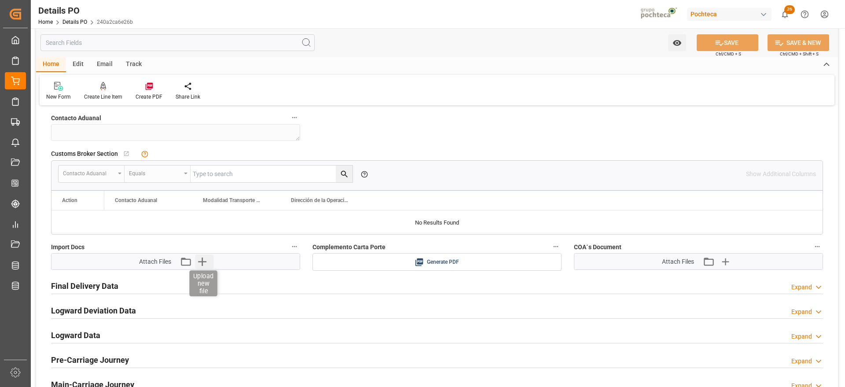
click at [200, 260] on icon "button" at bounding box center [202, 261] width 14 height 14
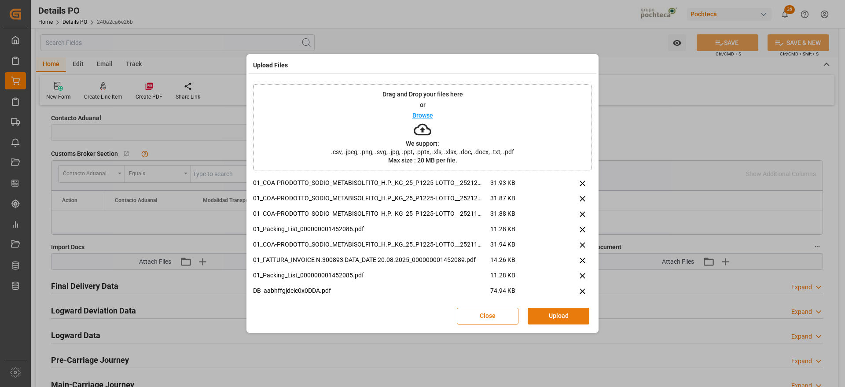
click at [552, 309] on button "Upload" at bounding box center [558, 316] width 62 height 17
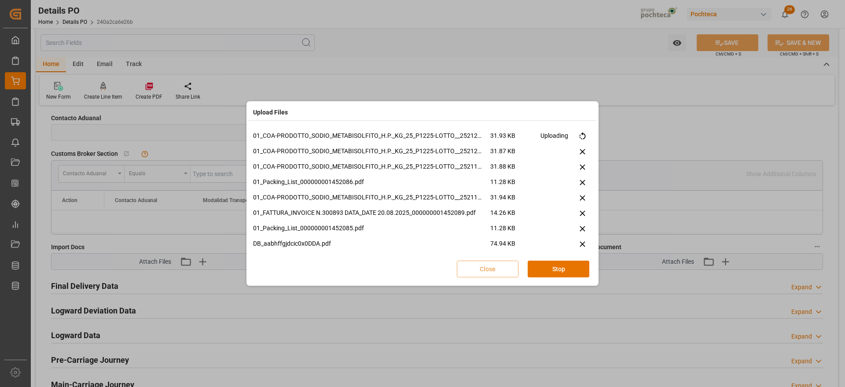
click at [556, 315] on div "Upload Files 01_COA-PRODOTTO_SODIO_METABISOLFITO_H.P._KG_25_P1225-LOTTO__252125…" at bounding box center [422, 193] width 845 height 387
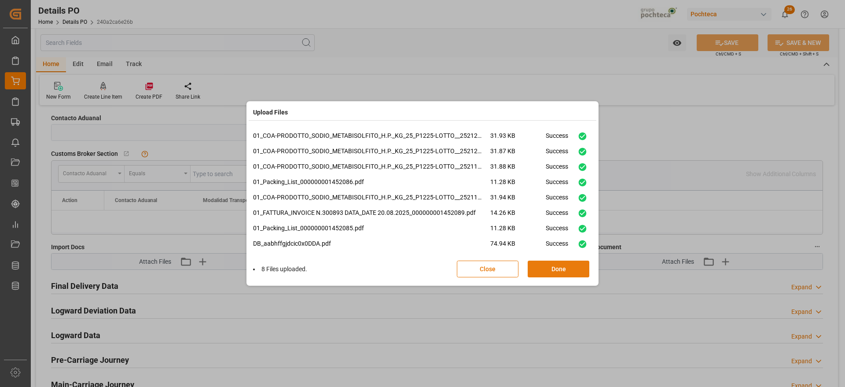
click at [548, 268] on button "Done" at bounding box center [558, 268] width 62 height 17
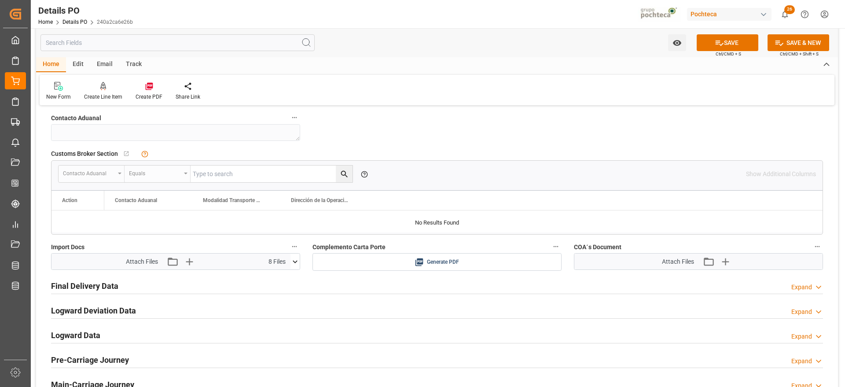
click at [731, 44] on button "SAVE" at bounding box center [727, 42] width 62 height 17
click at [144, 94] on div "Create PDF" at bounding box center [149, 97] width 27 height 8
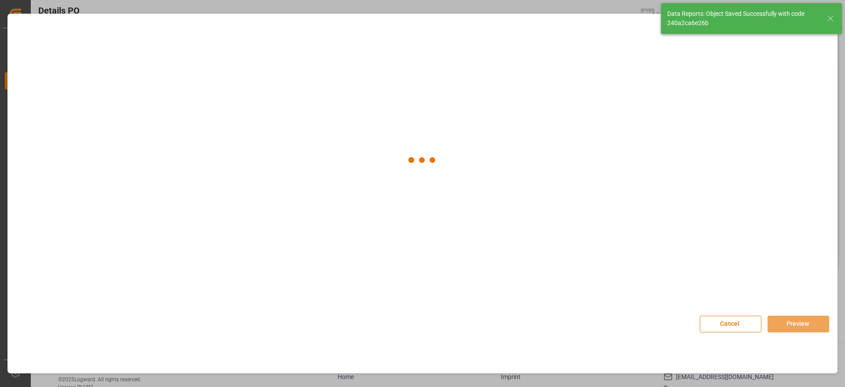
type textarea "SEP SIN DOCUMENTOS"
click at [42, 91] on div at bounding box center [62, 90] width 40 height 48
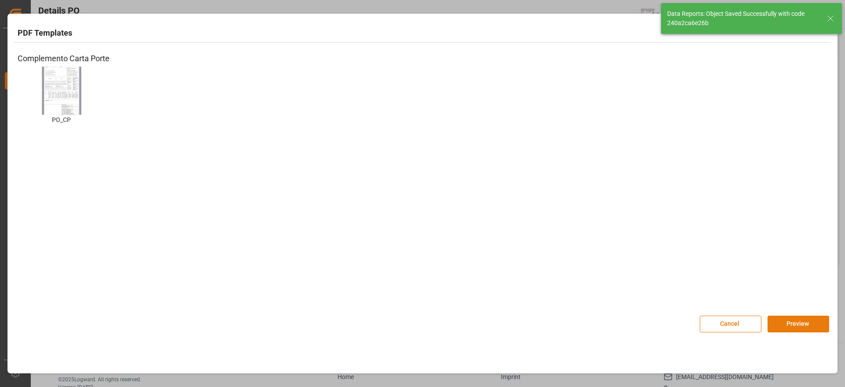
click at [787, 327] on button "Preview" at bounding box center [798, 323] width 62 height 17
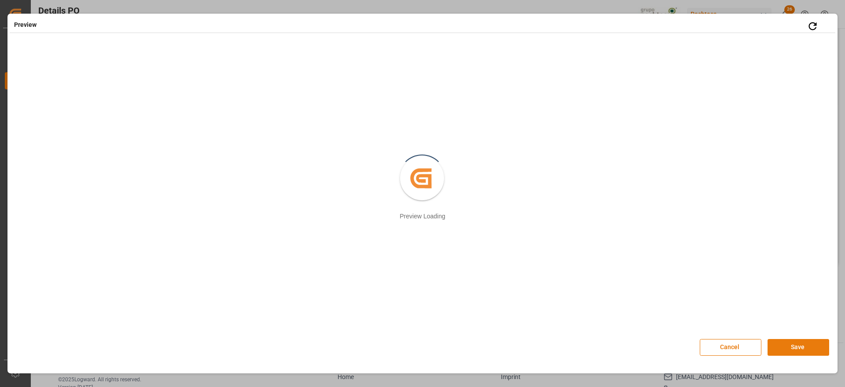
click at [787, 344] on button "Save" at bounding box center [798, 347] width 62 height 17
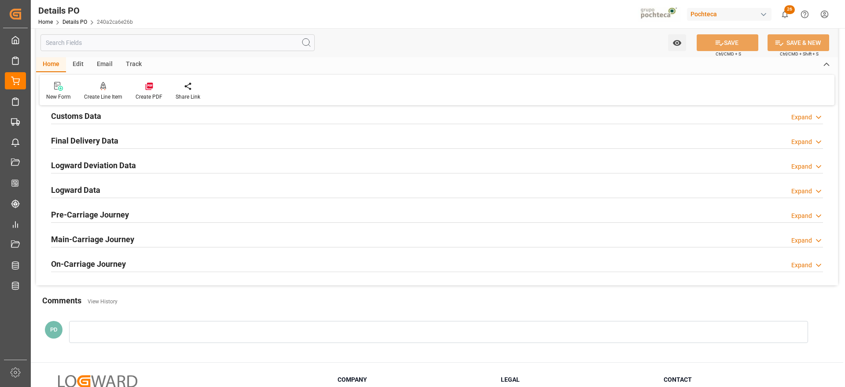
scroll to position [550, 0]
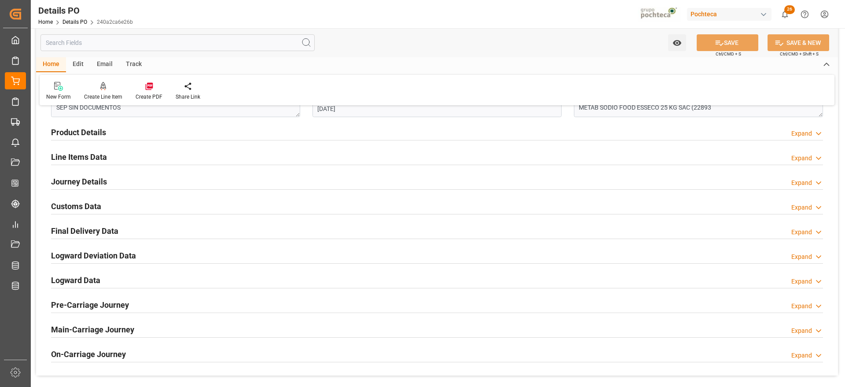
click at [91, 208] on h2 "Customs Data" at bounding box center [76, 206] width 50 height 12
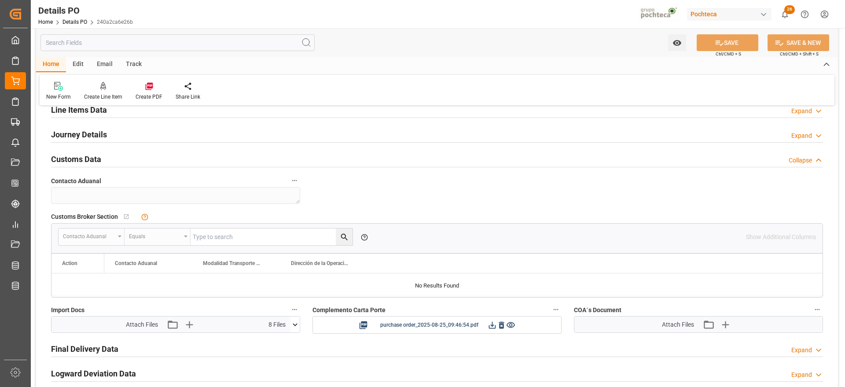
scroll to position [660, 0]
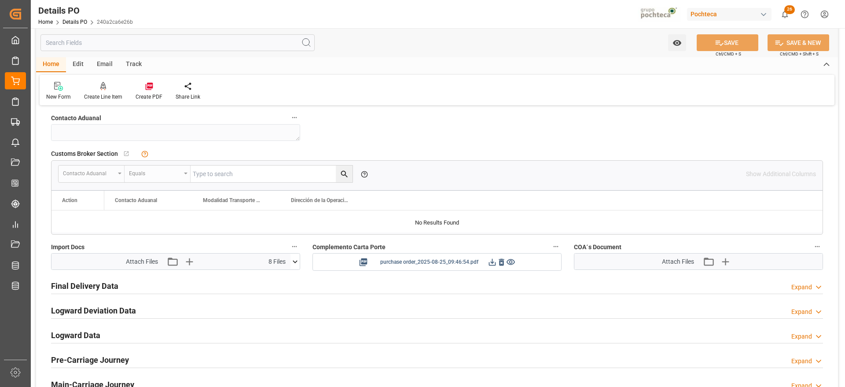
click at [490, 264] on icon at bounding box center [491, 261] width 9 height 9
